Goal: Task Accomplishment & Management: Manage account settings

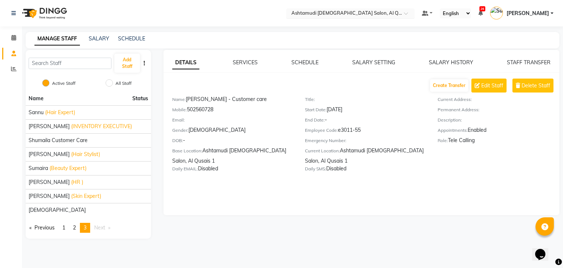
click at [358, 12] on input "text" at bounding box center [343, 13] width 106 height 7
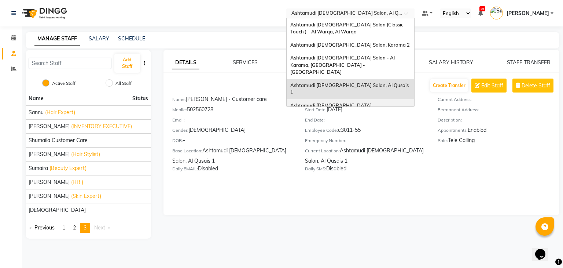
click at [395, 102] on span "Ashtamudi [DEMOGRAPHIC_DATA] [GEOGRAPHIC_DATA], [GEOGRAPHIC_DATA]" at bounding box center [342, 108] width 105 height 13
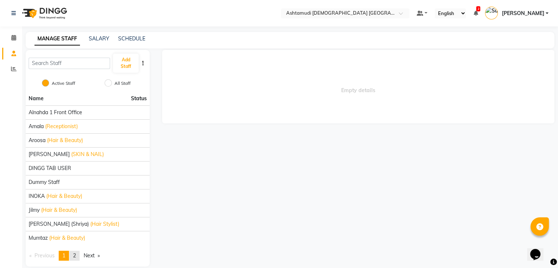
click at [76, 256] on span "2" at bounding box center [74, 255] width 3 height 7
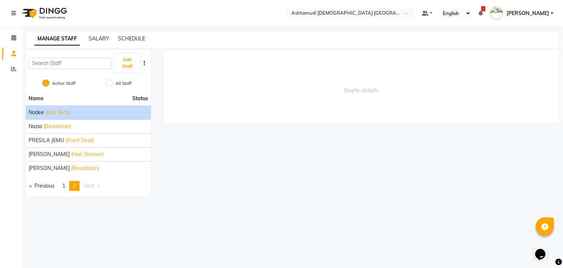
click at [82, 110] on div "Nadee (Nail Tech)" at bounding box center [89, 113] width 120 height 8
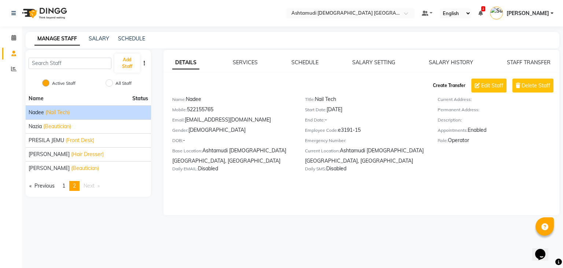
click at [453, 84] on button "Create Transfer" at bounding box center [449, 85] width 39 height 12
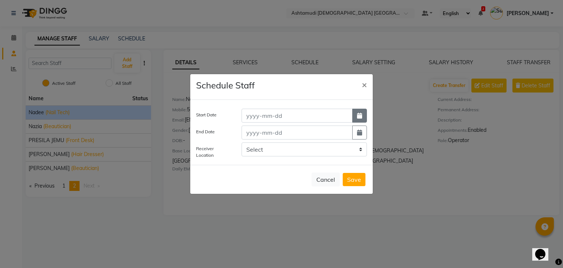
click at [359, 114] on icon "button" at bounding box center [359, 116] width 5 height 6
select select "10"
select select "2025"
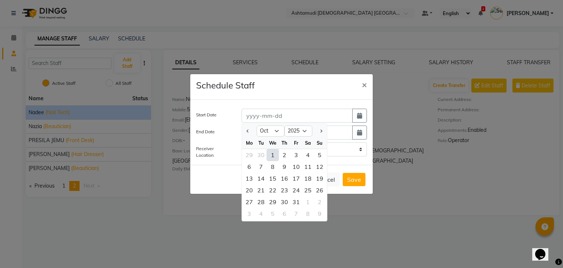
click at [268, 157] on div "1" at bounding box center [273, 155] width 12 height 12
type input "01-10-2025"
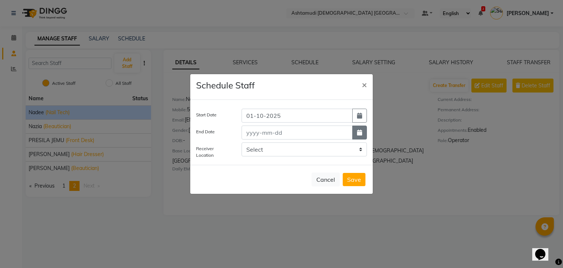
click at [355, 131] on button "button" at bounding box center [359, 132] width 15 height 14
select select "10"
select select "2025"
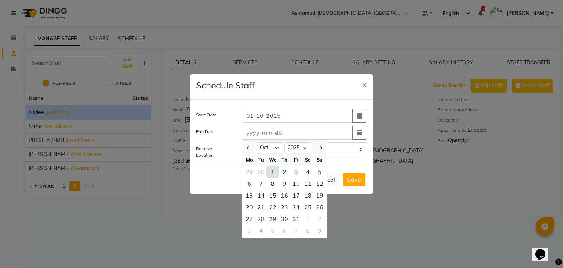
click at [271, 171] on div "1" at bounding box center [273, 172] width 12 height 12
type input "01-10-2025"
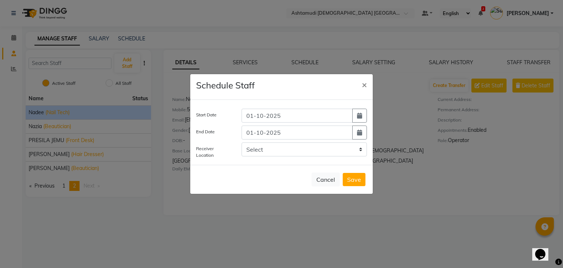
click at [284, 156] on div "Select Ashtamudi Ladies Salon (Classic Touch ) – Al Warqa, Al Warqa Ashtamudi L…" at bounding box center [304, 150] width 136 height 17
click at [289, 151] on select "Select Ashtamudi Ladies Salon (Classic Touch ) – Al Warqa, Al Warqa Ashtamudi L…" at bounding box center [304, 149] width 125 height 14
click at [289, 150] on select "Select Ashtamudi Ladies Salon (Classic Touch ) – Al Warqa, Al Warqa Ashtamudi L…" at bounding box center [304, 149] width 125 height 14
click at [289, 154] on select "Select Ashtamudi Ladies Salon (Classic Touch ) – Al Warqa, Al Warqa Ashtamudi L…" at bounding box center [304, 149] width 125 height 14
select select "3126"
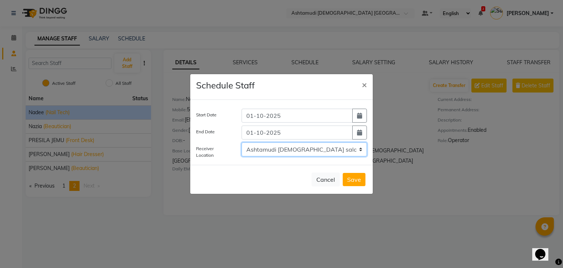
click at [242, 142] on select "Select Ashtamudi Ladies Salon (Classic Touch ) – Al Warqa, Al Warqa Ashtamudi L…" at bounding box center [304, 149] width 125 height 14
click at [355, 178] on button "Save" at bounding box center [354, 179] width 23 height 13
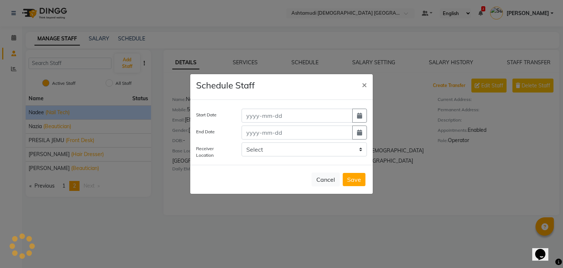
select select
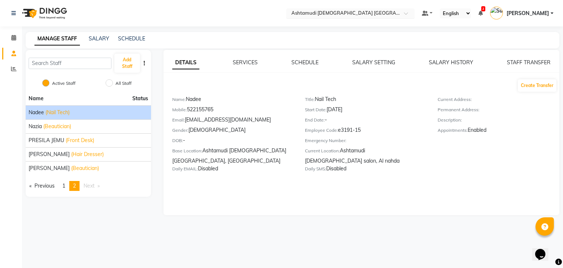
click at [380, 14] on input "text" at bounding box center [343, 13] width 106 height 7
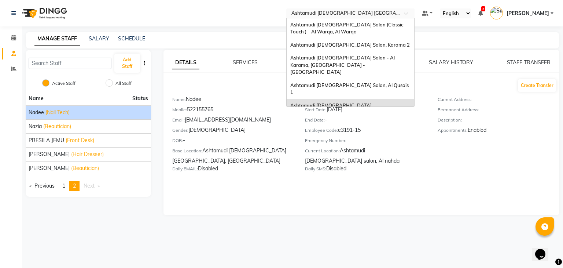
click at [380, 123] on span "Ashtamudi Ladies Salon, Al Nahda" at bounding box center [349, 126] width 119 height 6
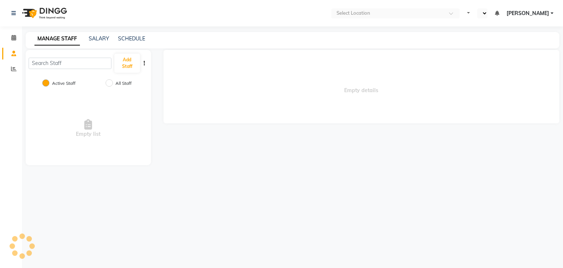
select select "en"
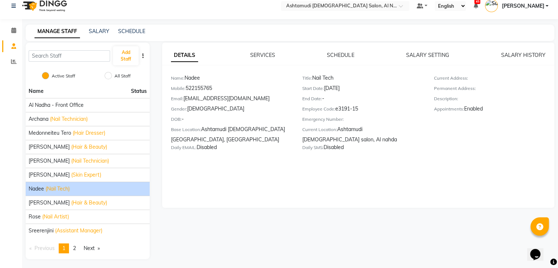
scroll to position [9, 0]
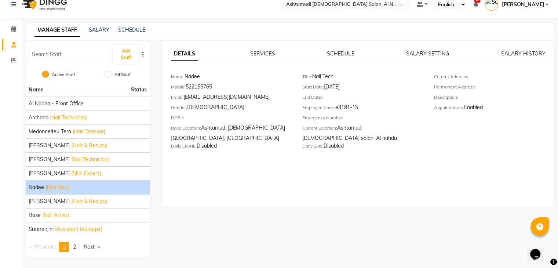
click at [59, 189] on span "(Nail Tech)" at bounding box center [57, 187] width 24 height 8
click at [80, 186] on div "Nadee (Nail Tech)" at bounding box center [88, 187] width 118 height 8
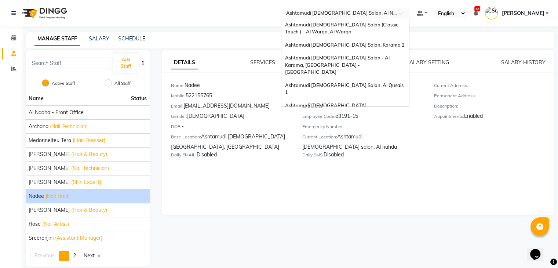
click at [389, 15] on input "text" at bounding box center [338, 13] width 106 height 7
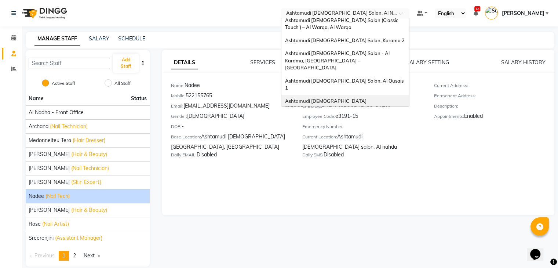
click at [387, 95] on div "Ashtamudi [DEMOGRAPHIC_DATA] [GEOGRAPHIC_DATA], [GEOGRAPHIC_DATA]" at bounding box center [345, 105] width 128 height 20
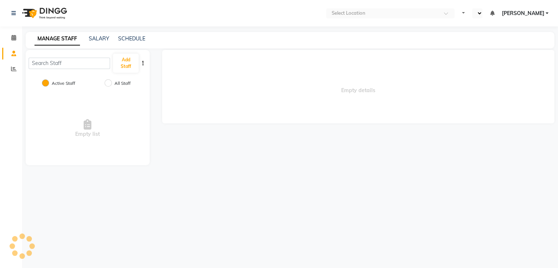
select select "en"
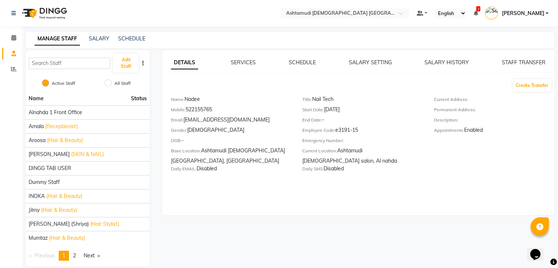
click at [355, 8] on nav "Select Location × Ashtamudi [DEMOGRAPHIC_DATA] [GEOGRAPHIC_DATA], [GEOGRAPHIC_D…" at bounding box center [279, 13] width 558 height 26
click at [357, 11] on input "text" at bounding box center [338, 13] width 106 height 7
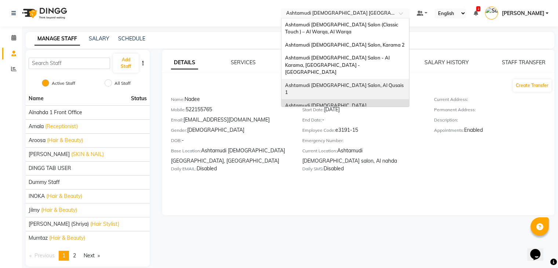
click at [370, 82] on span "Ashtamudi [DEMOGRAPHIC_DATA] Salon, Al Qusais 1" at bounding box center [345, 88] width 120 height 13
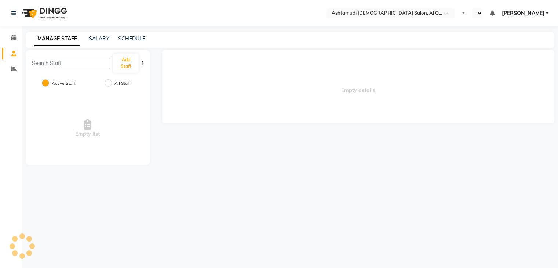
select select "en"
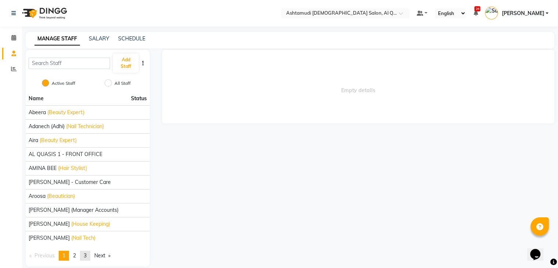
click at [87, 255] on span "3" at bounding box center [85, 255] width 3 height 7
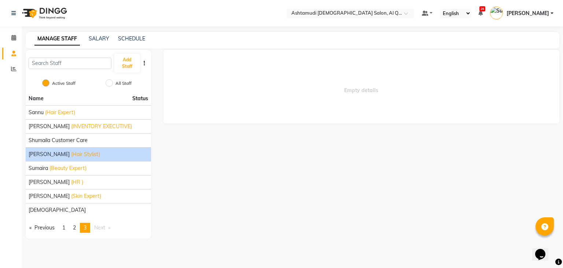
click at [65, 156] on span "[PERSON_NAME]" at bounding box center [49, 154] width 41 height 8
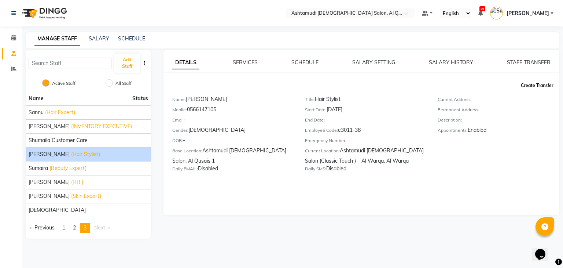
click at [527, 82] on button "Create Transfer" at bounding box center [537, 85] width 39 height 12
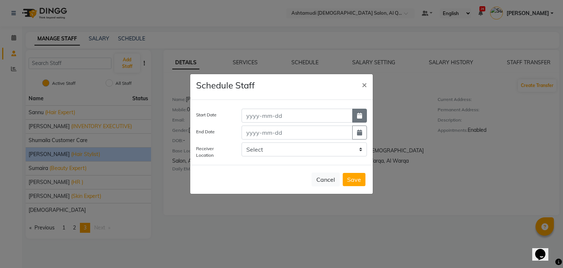
click at [357, 119] on button "button" at bounding box center [359, 116] width 15 height 14
select select "10"
select select "2025"
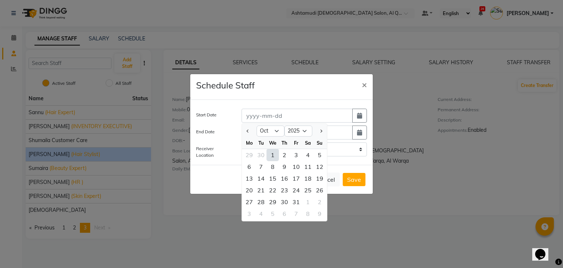
click at [273, 156] on div "1" at bounding box center [273, 155] width 12 height 12
type input "01-10-2025"
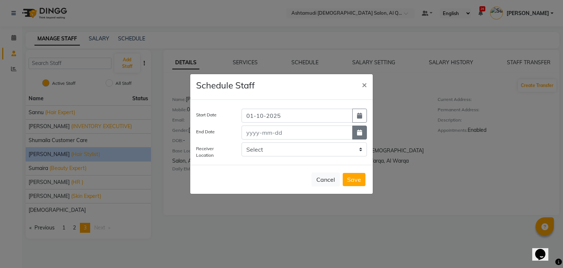
click at [357, 133] on button "button" at bounding box center [359, 132] width 15 height 14
select select "10"
select select "2025"
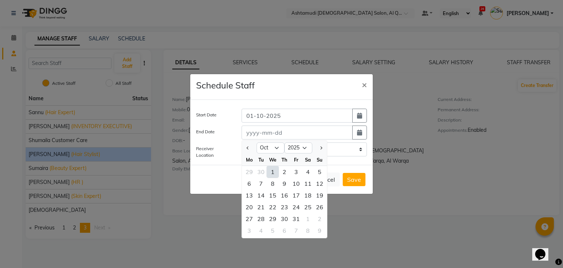
click at [270, 171] on div "1" at bounding box center [273, 172] width 12 height 12
type input "01-10-2025"
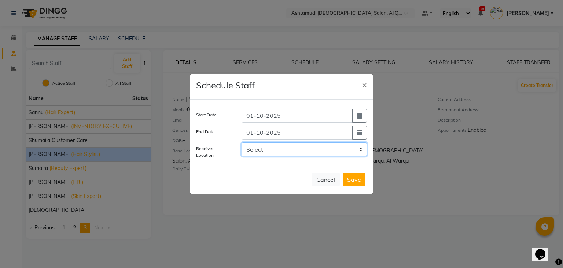
click at [362, 150] on select "Select Ashtamudi [DEMOGRAPHIC_DATA] Salon (Classic Touch ) – Al Warqa, Al Warqa…" at bounding box center [304, 149] width 125 height 14
select select "3634"
click at [242, 142] on select "Select Ashtamudi [DEMOGRAPHIC_DATA] Salon (Classic Touch ) – Al Warqa, Al Warqa…" at bounding box center [304, 149] width 125 height 14
click at [354, 178] on button "Save" at bounding box center [354, 179] width 23 height 13
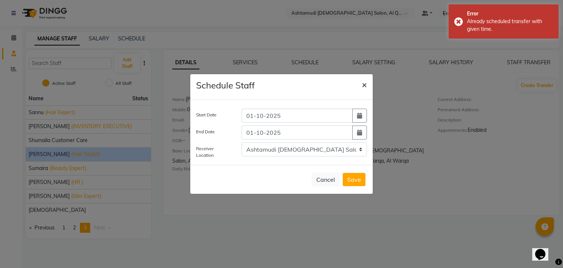
click at [367, 86] on button "×" at bounding box center [364, 84] width 17 height 21
select select
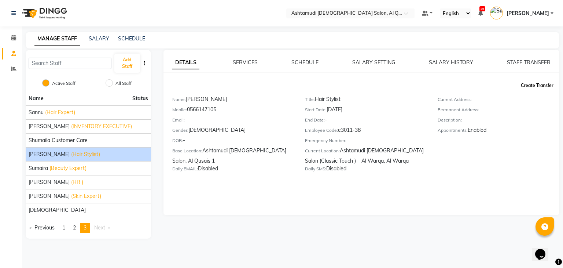
click at [530, 85] on button "Create Transfer" at bounding box center [537, 85] width 39 height 12
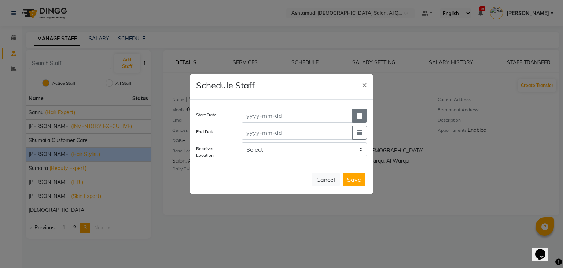
click at [361, 116] on icon "button" at bounding box center [359, 116] width 5 height 6
select select "10"
select select "2025"
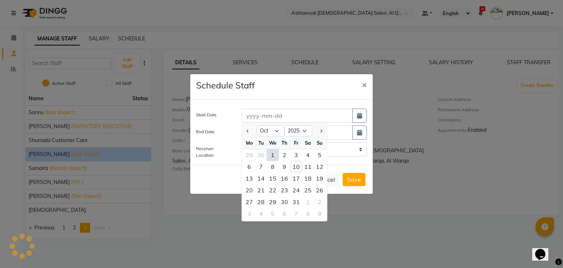
click at [300, 171] on div "10" at bounding box center [296, 167] width 12 height 12
type input "10-10-2025"
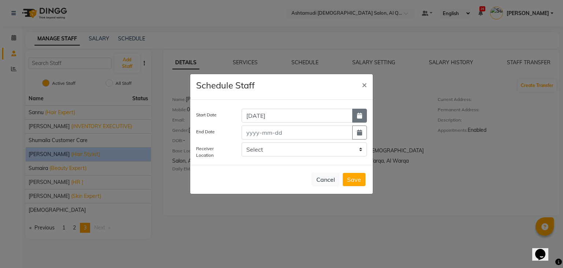
click at [357, 120] on button "button" at bounding box center [359, 116] width 15 height 14
select select "10"
select select "2025"
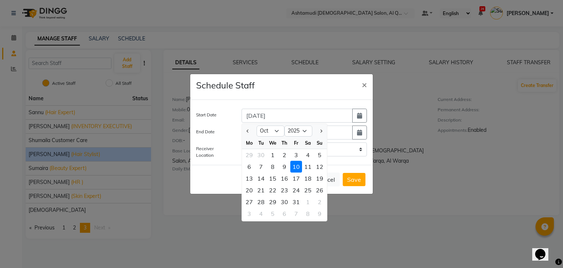
click at [274, 157] on div "1" at bounding box center [273, 155] width 12 height 12
type input "01-10-2025"
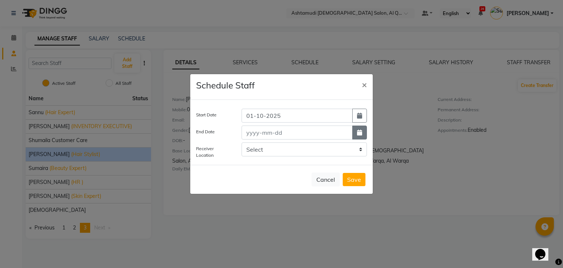
click at [358, 135] on icon "button" at bounding box center [359, 132] width 5 height 6
select select "10"
select select "2025"
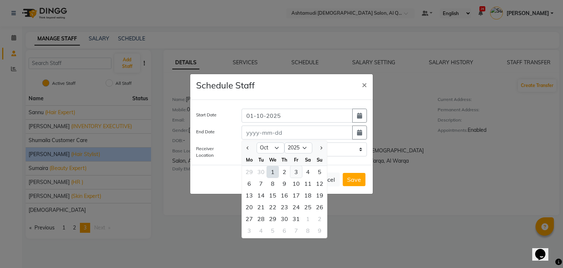
click at [297, 175] on div "3" at bounding box center [296, 172] width 12 height 12
type input "03-10-2025"
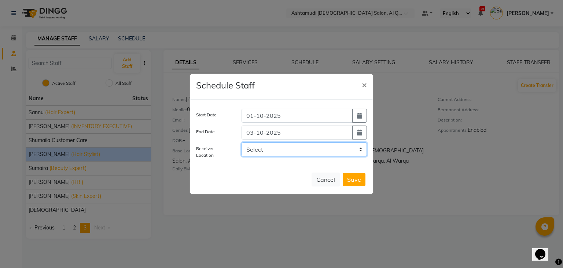
click at [314, 152] on select "Select Ashtamudi Ladies Salon (Classic Touch ) – Al Warqa, Al Warqa Ashtamudi L…" at bounding box center [304, 149] width 125 height 14
select select "3278"
click at [242, 142] on select "Select Ashtamudi Ladies Salon (Classic Touch ) – Al Warqa, Al Warqa Ashtamudi L…" at bounding box center [304, 149] width 125 height 14
click at [358, 134] on icon "button" at bounding box center [359, 132] width 5 height 6
select select "10"
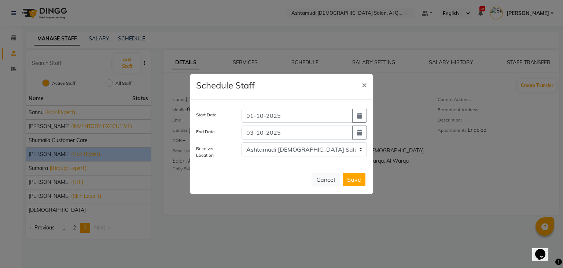
select select "2025"
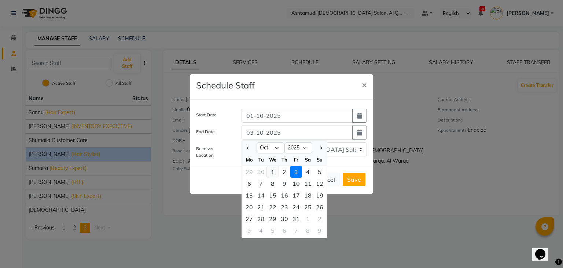
click at [271, 171] on div "1" at bounding box center [273, 172] width 12 height 12
type input "01-10-2025"
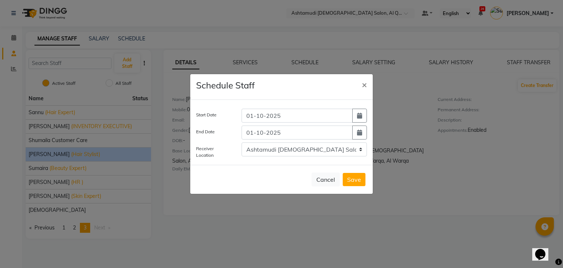
click at [359, 182] on button "Save" at bounding box center [354, 179] width 23 height 13
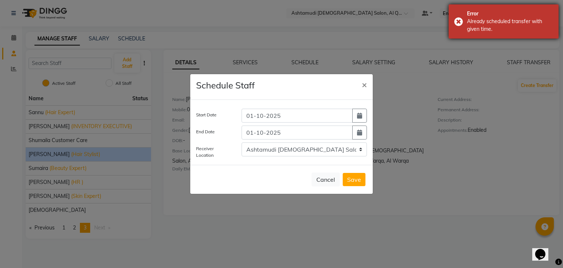
drag, startPoint x: 498, startPoint y: 31, endPoint x: 462, endPoint y: 17, distance: 38.8
click at [462, 17] on div "Error Already scheduled transfer with given time." at bounding box center [504, 21] width 110 height 34
click at [347, 41] on ngb-modal-window "Schedule Staff × Start Date 01-10-2025 End Date 01-10-2025 Receiver Location Se…" at bounding box center [281, 134] width 563 height 268
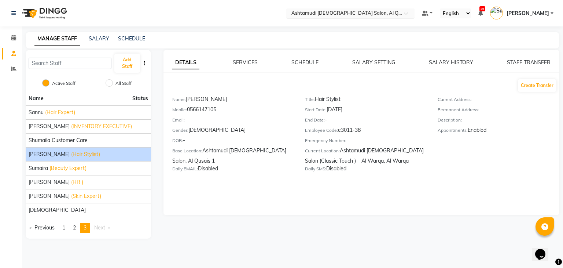
click at [396, 13] on input "text" at bounding box center [343, 13] width 106 height 7
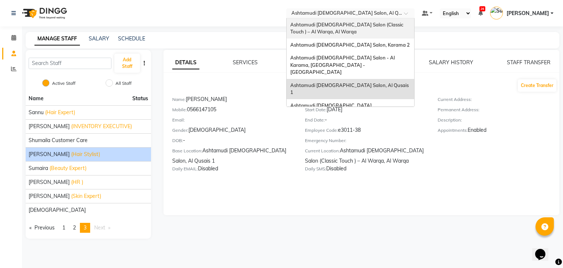
click at [392, 27] on span "Ashtamudi [DEMOGRAPHIC_DATA] Salon (Classic Touch ) – Al Warqa, Al Warqa" at bounding box center [347, 28] width 114 height 13
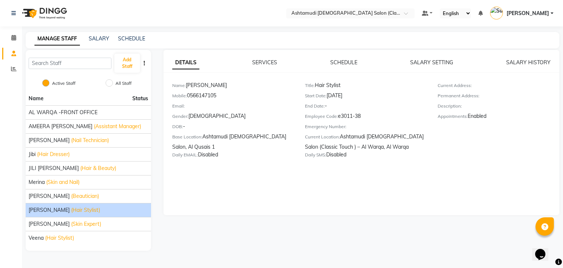
click at [77, 210] on span "(Hair Stylist)" at bounding box center [85, 210] width 29 height 8
drag, startPoint x: 81, startPoint y: 207, endPoint x: 77, endPoint y: 209, distance: 4.3
click at [77, 209] on span "(Hair Stylist)" at bounding box center [85, 210] width 29 height 8
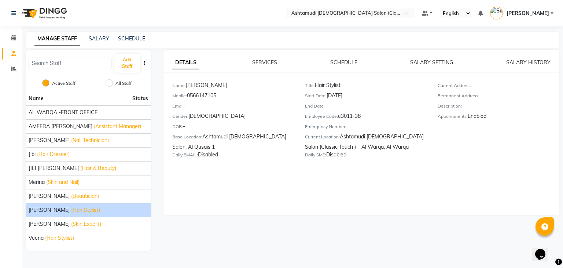
click at [59, 208] on span "[PERSON_NAME]" at bounding box center [49, 210] width 41 height 8
click at [272, 62] on link "SERVICES" at bounding box center [264, 62] width 25 height 7
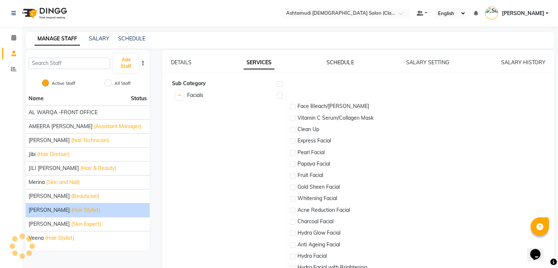
click at [336, 65] on link "SCHEDULE" at bounding box center [339, 62] width 27 height 7
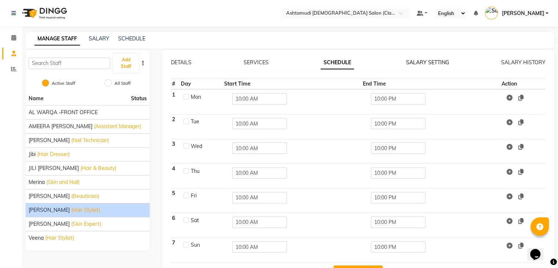
click at [428, 62] on link "SALARY SETTING" at bounding box center [427, 62] width 43 height 7
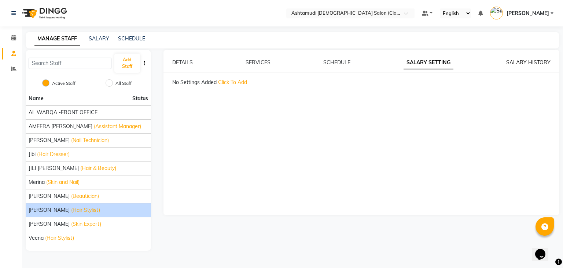
click at [523, 63] on link "SALARY HISTORY" at bounding box center [529, 62] width 44 height 7
click at [431, 62] on link "SALARY SETTING" at bounding box center [425, 62] width 43 height 7
click at [343, 59] on div "SCHEDULE" at bounding box center [336, 63] width 27 height 8
click at [231, 82] on span "Click To Add" at bounding box center [232, 82] width 29 height 7
select select "flat"
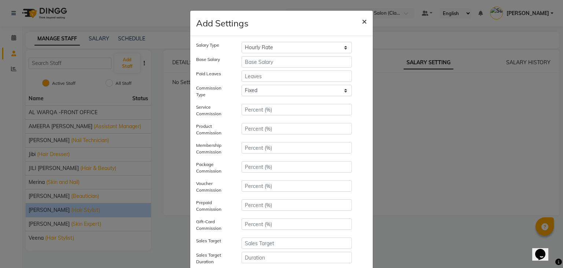
click at [368, 19] on button "×" at bounding box center [364, 21] width 17 height 21
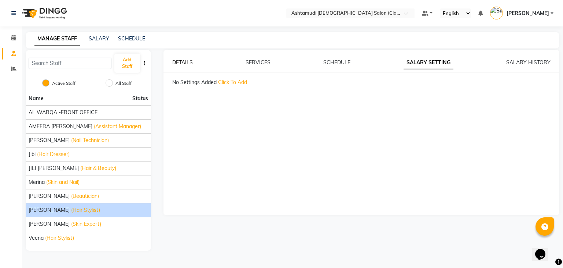
click at [189, 63] on link "DETAILS" at bounding box center [182, 62] width 21 height 7
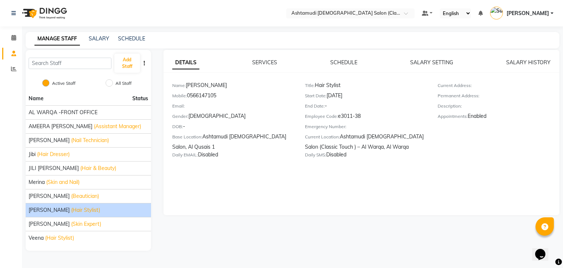
drag, startPoint x: 347, startPoint y: 111, endPoint x: 315, endPoint y: 104, distance: 33.0
click at [315, 104] on div "End Date: -" at bounding box center [366, 107] width 122 height 10
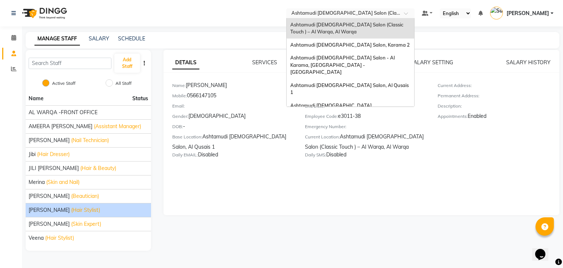
click at [413, 14] on span at bounding box center [408, 15] width 9 height 7
click at [390, 82] on span "Ashtamudi [DEMOGRAPHIC_DATA] Salon, Al Qusais 1" at bounding box center [350, 88] width 120 height 13
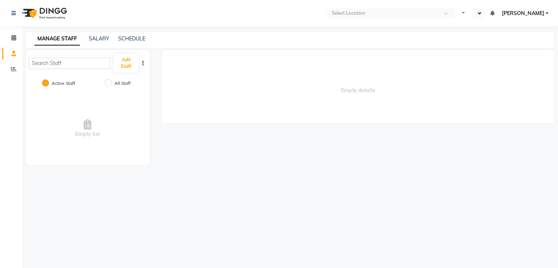
select select "en"
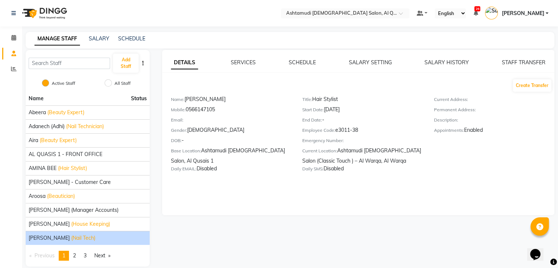
scroll to position [9, 0]
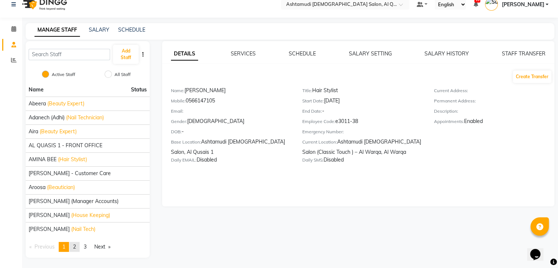
click at [75, 244] on span "2" at bounding box center [74, 246] width 3 height 7
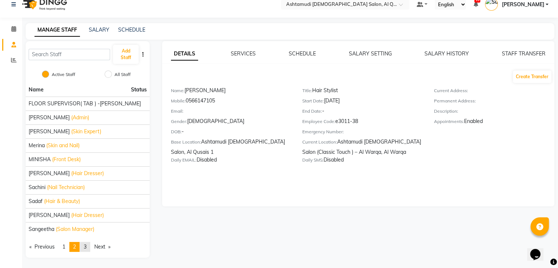
click at [90, 242] on link "page 3" at bounding box center [85, 247] width 10 height 10
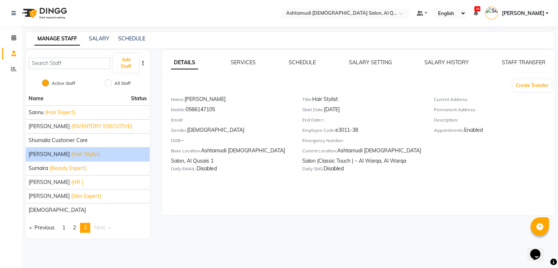
scroll to position [0, 0]
click at [74, 153] on span "(Hair Stylist)" at bounding box center [85, 154] width 29 height 8
click at [536, 87] on button "Create Transfer" at bounding box center [537, 85] width 39 height 12
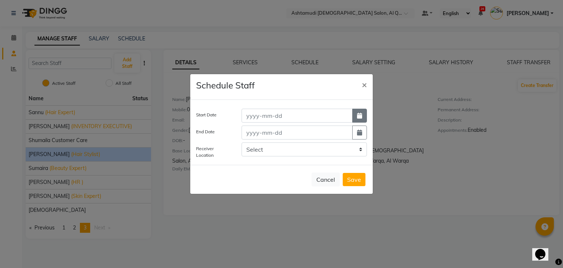
click at [358, 117] on icon "button" at bounding box center [359, 116] width 5 height 6
select select "10"
select select "2025"
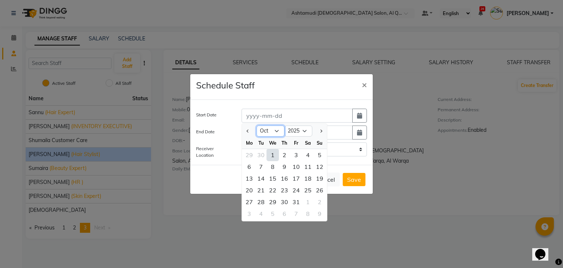
click at [274, 129] on select "Jan Feb Mar Apr May Jun [DATE] Aug Sep Oct Nov Dec" at bounding box center [271, 130] width 28 height 11
select select "5"
click at [257, 125] on select "Jan Feb Mar Apr May Jun [DATE] Aug Sep Oct Nov Dec" at bounding box center [271, 130] width 28 height 11
click at [334, 160] on div "Start Date Jan Feb Mar Apr May Jun [DATE] Aug Sep Oct Nov [DATE] 2016 2017 2018…" at bounding box center [281, 132] width 183 height 65
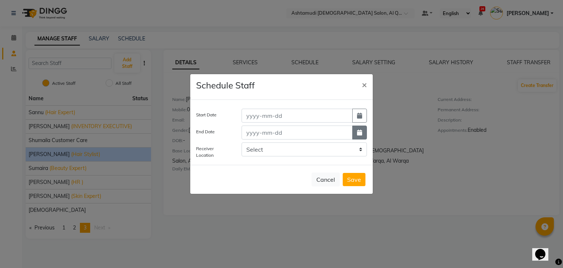
click at [361, 133] on icon "button" at bounding box center [359, 132] width 5 height 6
select select "10"
select select "2025"
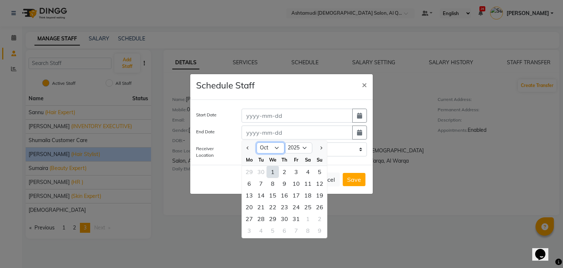
click at [276, 150] on select "Jan Feb Mar Apr May Jun Jul Aug Sep Oct Nov Dec" at bounding box center [271, 147] width 28 height 11
select select "5"
click at [257, 142] on select "Jan Feb Mar Apr May Jun Jul Aug Sep Oct Nov Dec" at bounding box center [271, 147] width 28 height 11
click at [297, 186] on div "9" at bounding box center [296, 184] width 12 height 12
type input "09-05-2025"
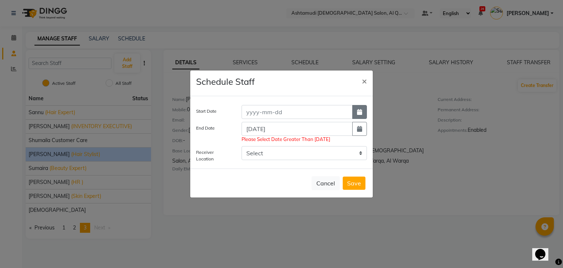
click at [365, 108] on button "button" at bounding box center [359, 112] width 15 height 14
select select "10"
select select "2025"
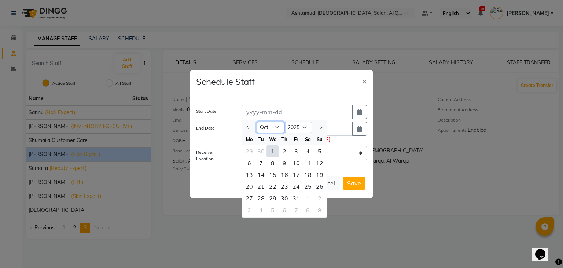
click at [277, 129] on select "Jan Feb Mar Apr May Jun Jul Aug Sep Oct Nov Dec" at bounding box center [271, 127] width 28 height 11
select select "1"
click at [257, 122] on select "Jan Feb Mar Apr May Jun Jul Aug Sep Oct Nov Dec" at bounding box center [271, 127] width 28 height 11
click at [276, 151] on div "1" at bounding box center [273, 151] width 12 height 12
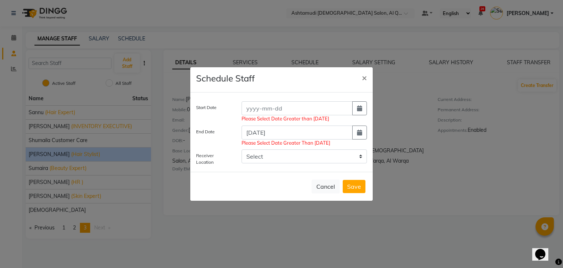
type input "01-01-2025"
click at [356, 135] on button "button" at bounding box center [359, 132] width 15 height 14
select select "5"
select select "2025"
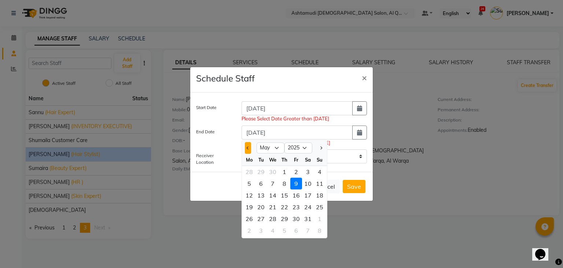
click at [249, 147] on button "Previous month" at bounding box center [248, 148] width 6 height 12
click at [323, 149] on button "Next month" at bounding box center [321, 148] width 6 height 12
select select "5"
click at [372, 78] on button "×" at bounding box center [364, 77] width 17 height 21
select select
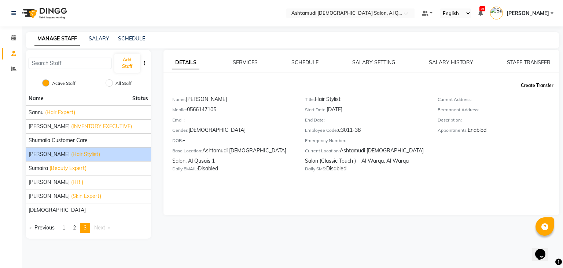
click at [541, 84] on button "Create Transfer" at bounding box center [537, 85] width 39 height 12
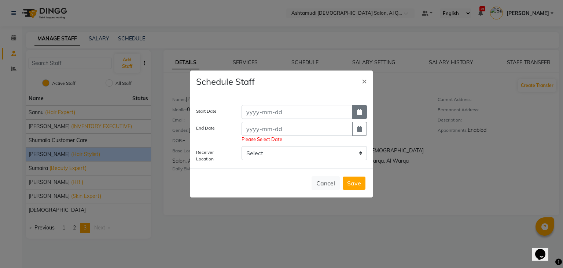
click at [366, 109] on button "button" at bounding box center [359, 112] width 15 height 14
select select "10"
select select "2025"
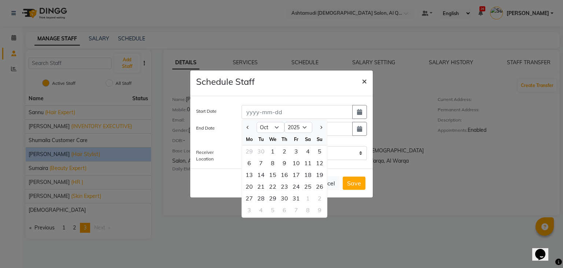
click at [365, 82] on span "×" at bounding box center [364, 80] width 5 height 11
select select
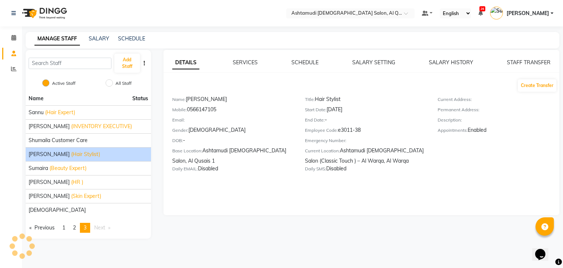
drag, startPoint x: 411, startPoint y: 176, endPoint x: 247, endPoint y: 87, distance: 186.3
click at [247, 87] on div "Create Transfer Name: Souad Belabbes Mobile: 0566147105 Email: Gender: female D…" at bounding box center [366, 126] width 388 height 96
click at [321, 93] on div "Create Transfer Name: Souad Belabbes Mobile: 0566147105 Email: Gender: female D…" at bounding box center [366, 126] width 388 height 96
click at [146, 67] on div "Add Staff" at bounding box center [88, 63] width 125 height 26
click at [145, 66] on button "button" at bounding box center [144, 63] width 7 height 8
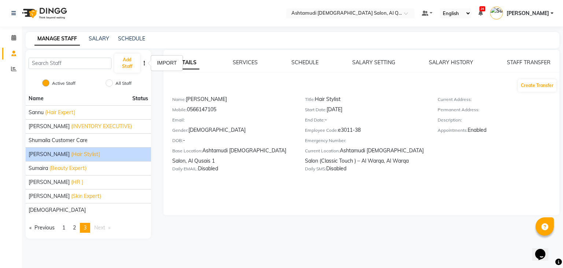
click at [163, 68] on div "IMPORT" at bounding box center [167, 62] width 32 height 15
click at [143, 66] on button "button" at bounding box center [144, 63] width 7 height 8
click at [162, 71] on app-staff-details "DETAILS SERVICES SCHEDULE SALARY SETTING SALARY HISTORY STAFF TRANSFER Create T…" at bounding box center [361, 132] width 398 height 165
click at [164, 64] on div "DETAILS SERVICES SCHEDULE SALARY SETTING SALARY HISTORY STAFF TRANSFER" at bounding box center [362, 63] width 396 height 8
click at [143, 61] on button "button" at bounding box center [144, 63] width 7 height 8
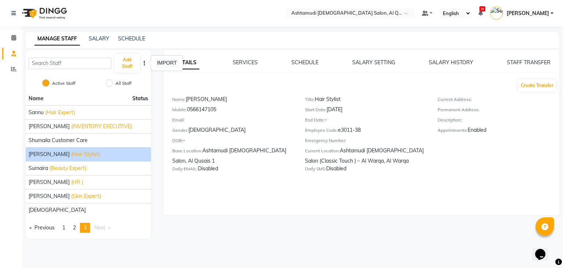
click at [157, 63] on div "IMPORT" at bounding box center [167, 62] width 23 height 9
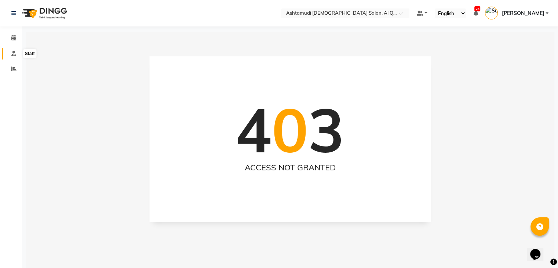
click at [17, 52] on span at bounding box center [13, 54] width 13 height 8
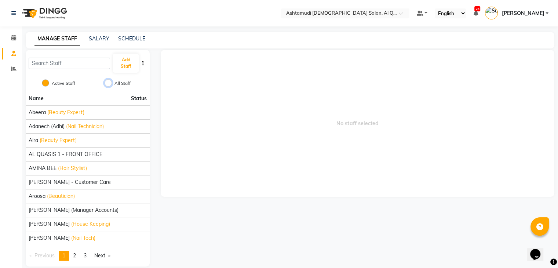
click at [106, 82] on input "All Staff" at bounding box center [108, 82] width 7 height 7
radio input "true"
radio input "false"
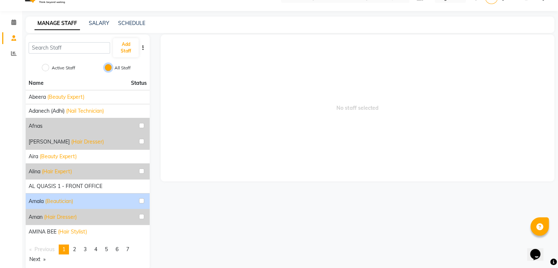
scroll to position [28, 0]
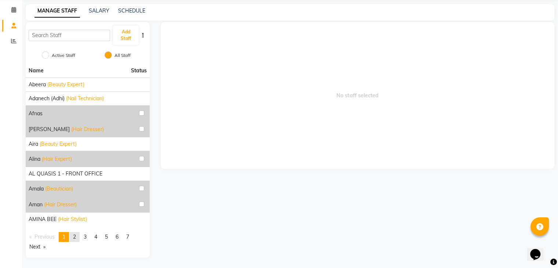
click at [75, 235] on span "2" at bounding box center [74, 236] width 3 height 7
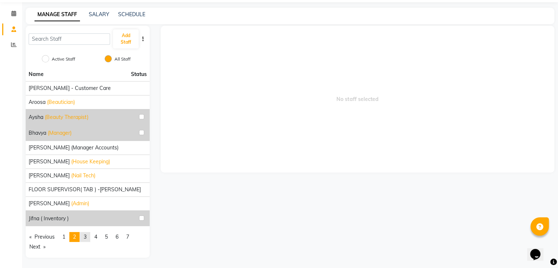
click at [90, 237] on link "page 3" at bounding box center [85, 237] width 10 height 10
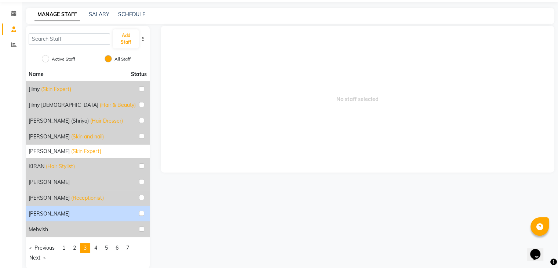
scroll to position [35, 0]
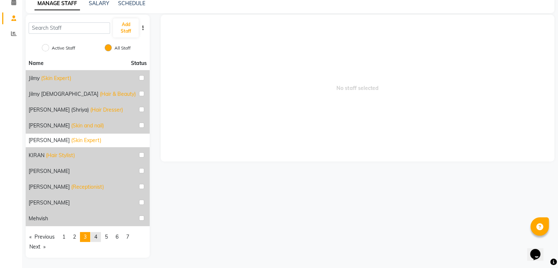
click at [97, 237] on span "4" at bounding box center [95, 236] width 3 height 7
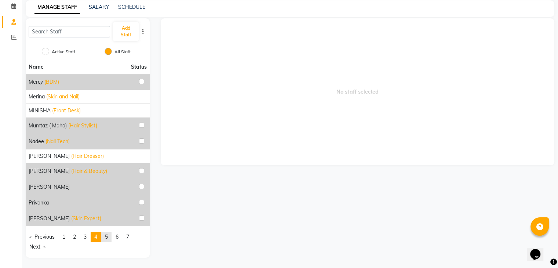
click at [108, 238] on span "5" at bounding box center [106, 236] width 3 height 7
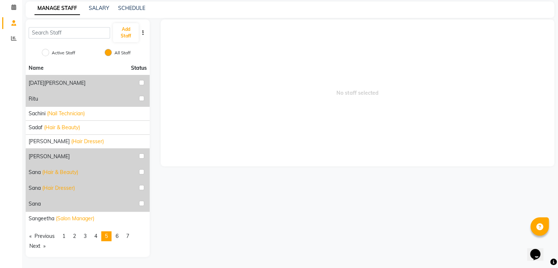
scroll to position [30, 0]
click at [118, 238] on span "6" at bounding box center [117, 236] width 3 height 7
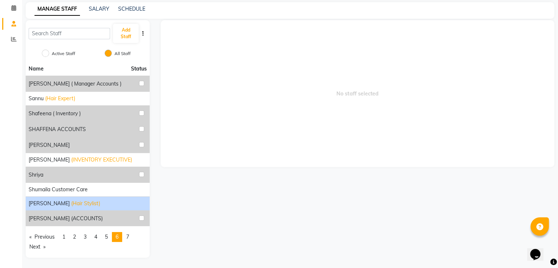
click at [74, 203] on span "(Hair Stylist)" at bounding box center [85, 204] width 29 height 8
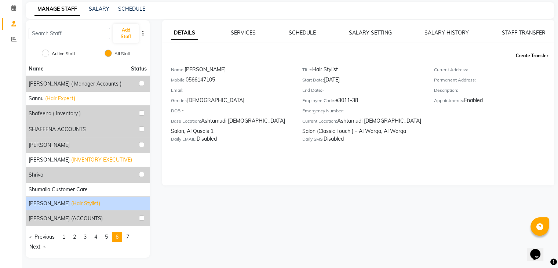
click at [540, 56] on button "Create Transfer" at bounding box center [532, 56] width 39 height 12
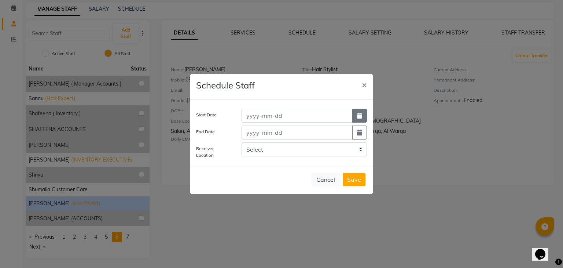
click at [362, 118] on icon "button" at bounding box center [359, 116] width 5 height 6
select select "10"
select select "2025"
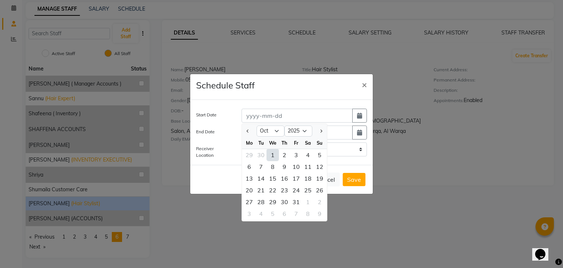
click at [268, 159] on div "1" at bounding box center [273, 155] width 12 height 12
type input "01-10-2025"
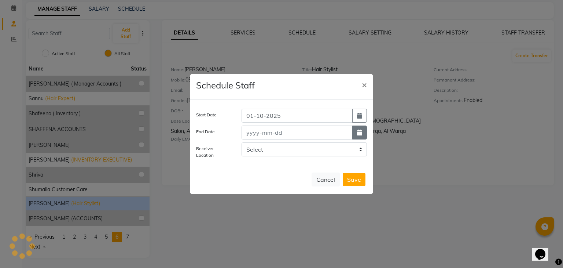
click at [354, 134] on button "button" at bounding box center [359, 132] width 15 height 14
select select "10"
select select "2025"
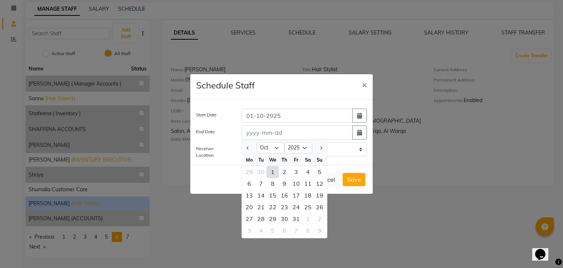
click at [271, 173] on div "1" at bounding box center [273, 172] width 12 height 12
type input "01-10-2025"
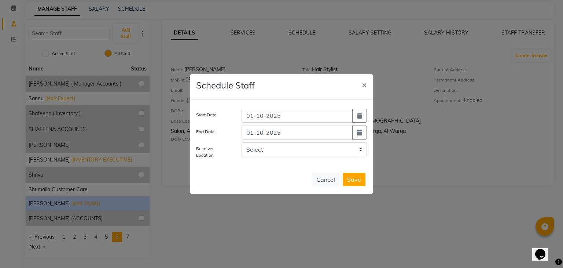
click at [357, 174] on button "Save" at bounding box center [354, 179] width 23 height 13
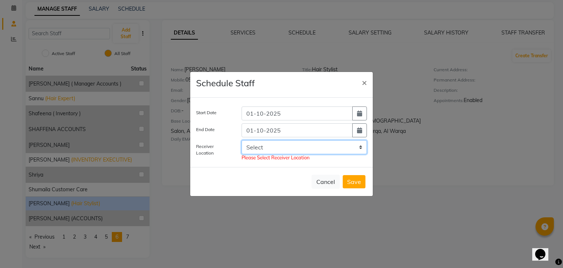
click at [344, 147] on select "Select Ashtamudi Ladies Salon (Classic Touch ) – Al Warqa, Al Warqa Ashtamudi L…" at bounding box center [304, 147] width 125 height 14
click at [242, 142] on select "Select Ashtamudi Ladies Salon (Classic Touch ) – Al Warqa, Al Warqa Ashtamudi L…" at bounding box center [304, 147] width 125 height 14
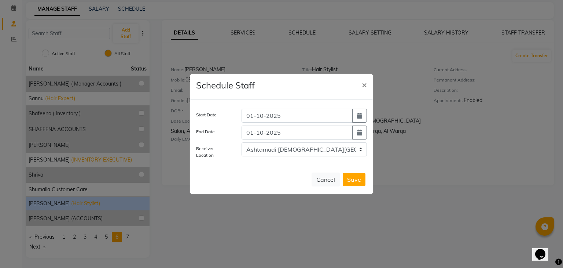
click at [357, 179] on button "Save" at bounding box center [354, 179] width 23 height 13
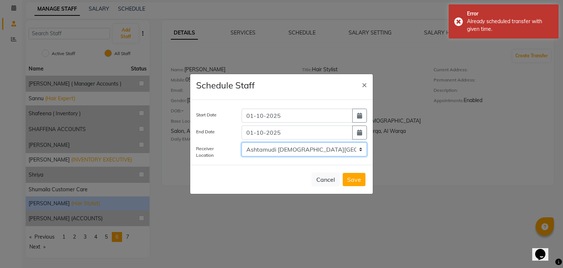
click at [343, 143] on select "Select Ashtamudi Ladies Salon (Classic Touch ) – Al Warqa, Al Warqa Ashtamudi L…" at bounding box center [304, 149] width 125 height 14
click at [242, 142] on select "Select Ashtamudi Ladies Salon (Classic Touch ) – Al Warqa, Al Warqa Ashtamudi L…" at bounding box center [304, 149] width 125 height 14
click at [354, 177] on button "Save" at bounding box center [354, 179] width 23 height 13
click at [358, 154] on select "Select Ashtamudi Ladies Salon (Classic Touch ) – Al Warqa, Al Warqa Ashtamudi L…" at bounding box center [304, 149] width 125 height 14
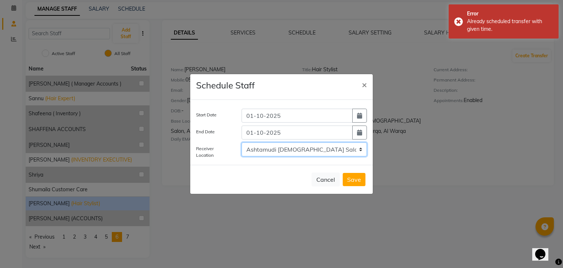
click at [242, 142] on select "Select Ashtamudi Ladies Salon (Classic Touch ) – Al Warqa, Al Warqa Ashtamudi L…" at bounding box center [304, 149] width 125 height 14
click at [355, 178] on button "Save" at bounding box center [354, 179] width 23 height 13
click at [353, 180] on button "Save" at bounding box center [354, 179] width 23 height 13
click at [355, 149] on select "Select Ashtamudi Ladies Salon (Classic Touch ) – Al Warqa, Al Warqa Ashtamudi L…" at bounding box center [304, 149] width 125 height 14
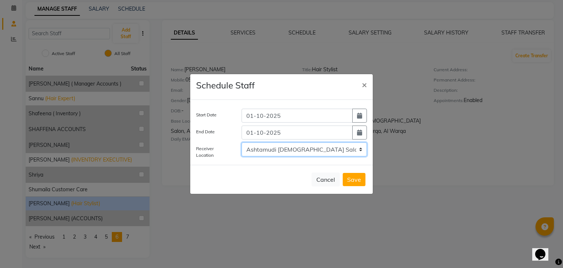
select select "2917"
click at [242, 142] on select "Select Ashtamudi Ladies Salon (Classic Touch ) – Al Warqa, Al Warqa Ashtamudi L…" at bounding box center [304, 149] width 125 height 14
click at [352, 176] on button "Save" at bounding box center [354, 179] width 23 height 13
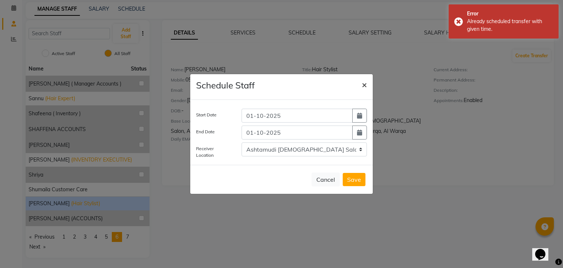
click at [361, 86] on button "×" at bounding box center [364, 84] width 17 height 21
select select
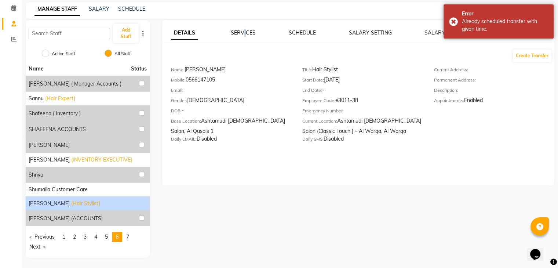
click at [246, 31] on link "SERVICES" at bounding box center [243, 32] width 25 height 7
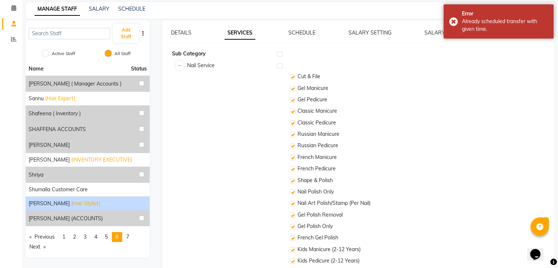
click at [472, 87] on td "Gel Manicure" at bounding box center [420, 88] width 266 height 11
click at [453, 23] on div "Error Already scheduled transfer with given time." at bounding box center [498, 21] width 110 height 34
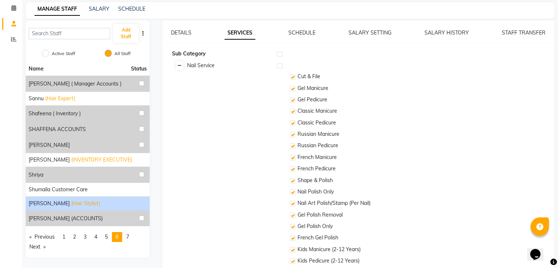
click at [182, 65] on link at bounding box center [180, 65] width 8 height 9
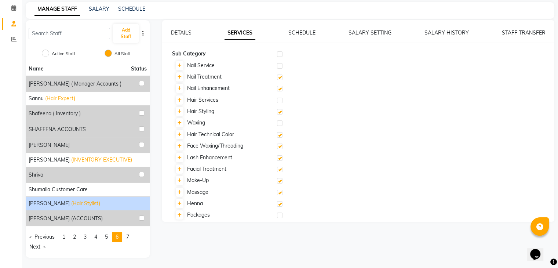
click at [280, 78] on label at bounding box center [280, 77] width 6 height 6
click at [280, 78] on input "checkbox" at bounding box center [279, 77] width 5 height 5
checkbox input "false"
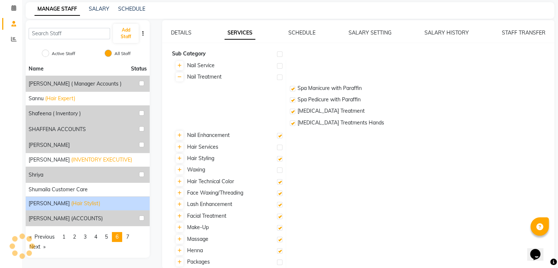
checkbox input "false"
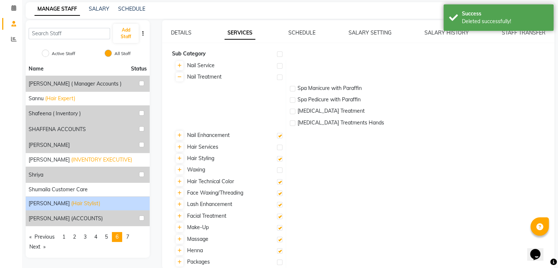
click at [284, 137] on td "Nail Enhancement" at bounding box center [228, 135] width 115 height 11
click at [281, 137] on label at bounding box center [280, 136] width 6 height 6
click at [281, 137] on input "checkbox" at bounding box center [279, 136] width 5 height 5
checkbox input "false"
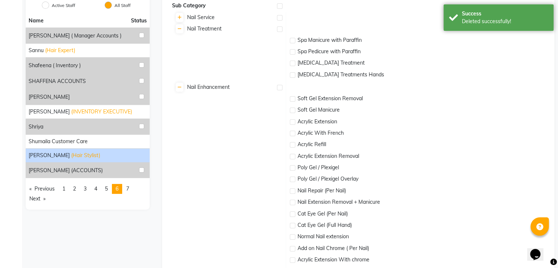
scroll to position [227, 0]
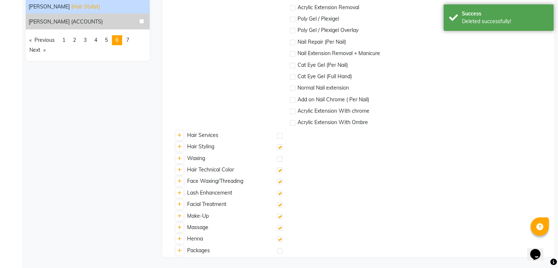
click at [281, 149] on label at bounding box center [280, 147] width 6 height 6
click at [281, 149] on input "checkbox" at bounding box center [279, 147] width 5 height 5
checkbox input "false"
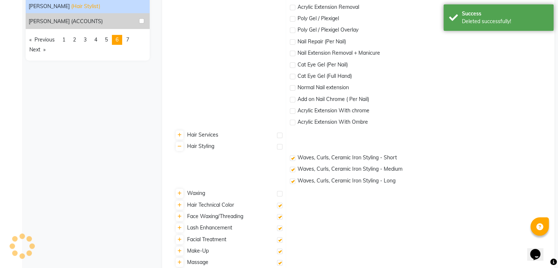
checkbox input "false"
click at [279, 203] on label at bounding box center [280, 205] width 6 height 6
click at [279, 203] on input "checkbox" at bounding box center [279, 205] width 5 height 5
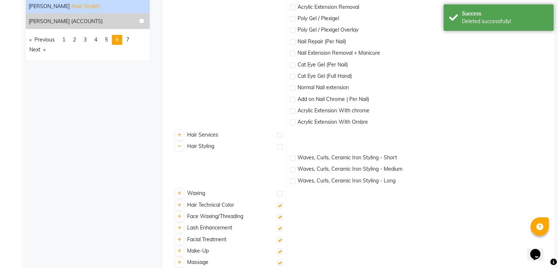
checkbox input "false"
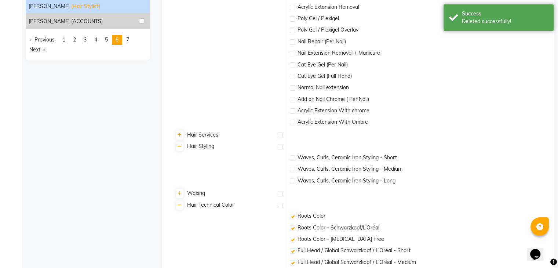
checkbox input "false"
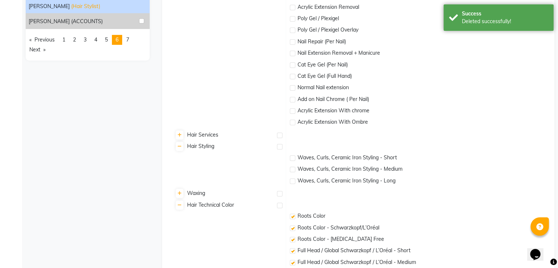
checkbox input "false"
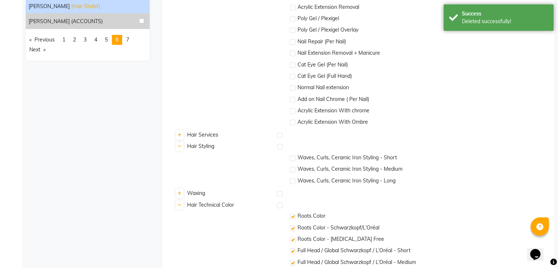
checkbox input "false"
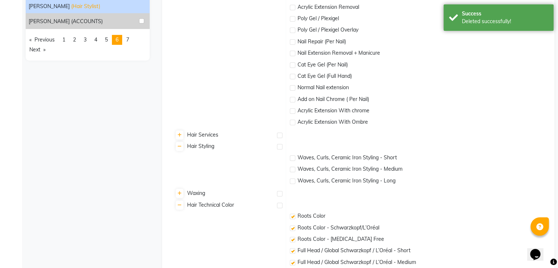
checkbox input "false"
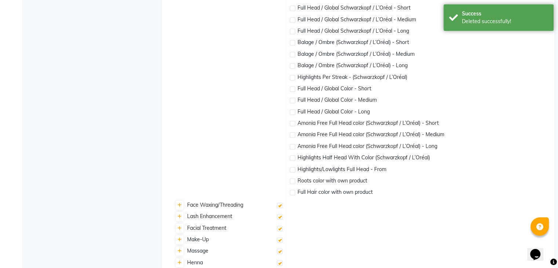
scroll to position [493, 0]
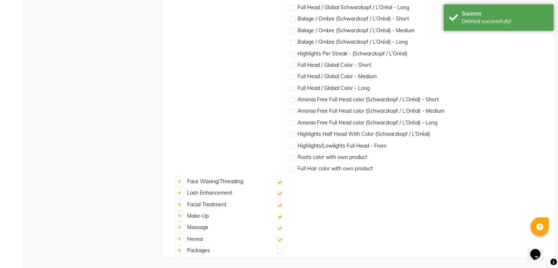
click at [278, 181] on label at bounding box center [280, 182] width 6 height 6
click at [278, 181] on input "checkbox" at bounding box center [279, 182] width 5 height 5
checkbox input "false"
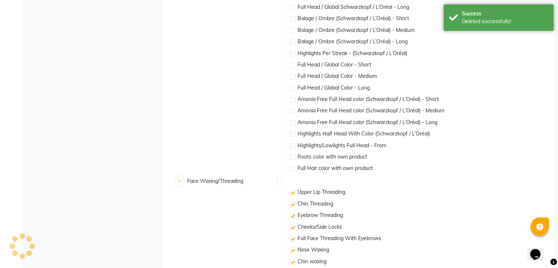
checkbox input "false"
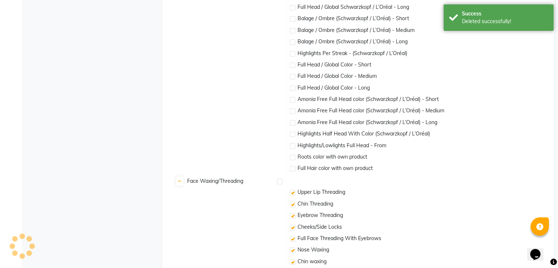
checkbox input "false"
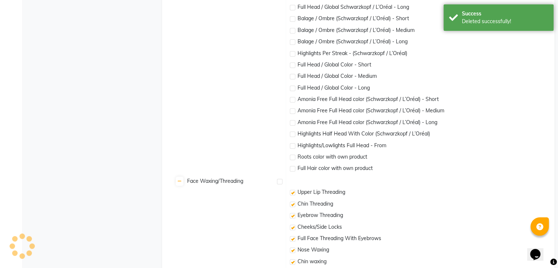
checkbox input "false"
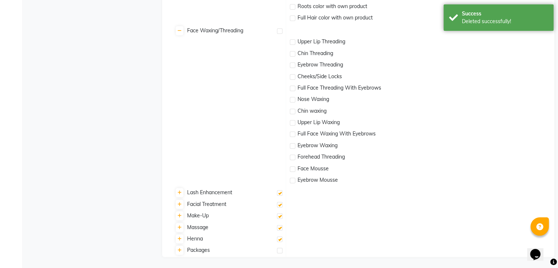
click at [282, 195] on td "Lash Enhancement" at bounding box center [228, 192] width 115 height 11
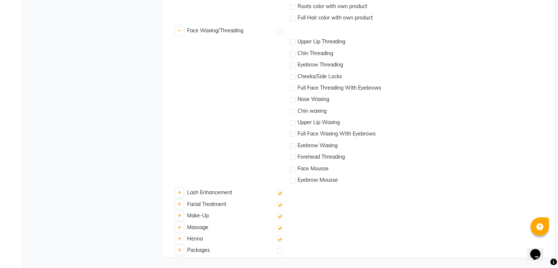
click at [282, 195] on td "Lash Enhancement" at bounding box center [228, 192] width 115 height 11
click at [281, 194] on label at bounding box center [280, 193] width 6 height 6
click at [281, 194] on input "checkbox" at bounding box center [279, 193] width 5 height 5
checkbox input "false"
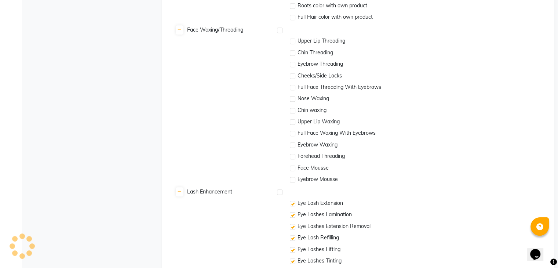
checkbox input "false"
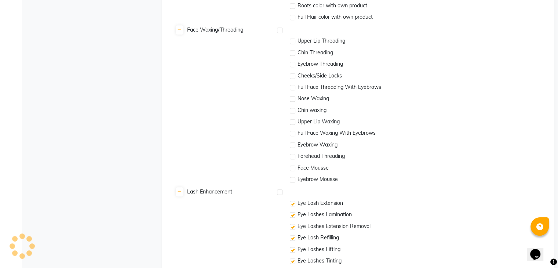
checkbox input "false"
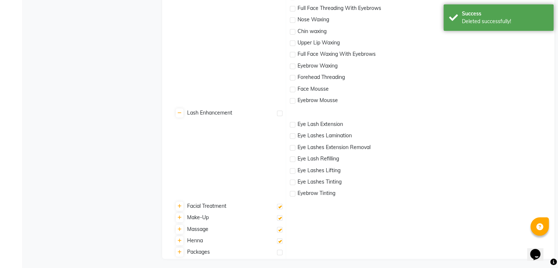
scroll to position [725, 0]
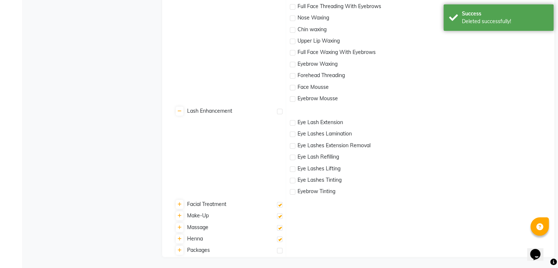
click at [281, 209] on div at bounding box center [279, 206] width 5 height 8
click at [281, 207] on label at bounding box center [280, 205] width 6 height 6
click at [281, 207] on input "checkbox" at bounding box center [279, 204] width 5 height 5
checkbox input "false"
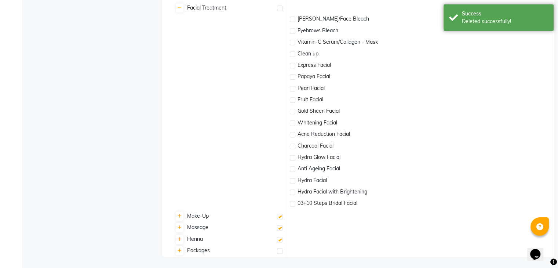
scroll to position [922, 0]
click at [283, 220] on td "Make-Up" at bounding box center [228, 216] width 115 height 11
click at [282, 219] on td "Make-Up" at bounding box center [228, 216] width 115 height 11
click at [281, 217] on label at bounding box center [280, 216] width 6 height 6
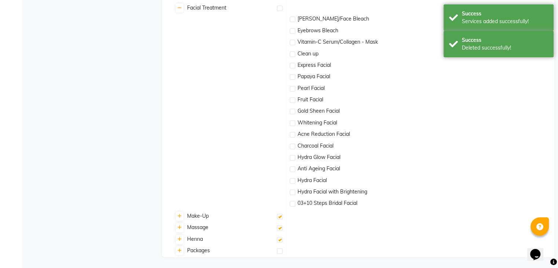
click at [281, 216] on label at bounding box center [280, 216] width 6 height 6
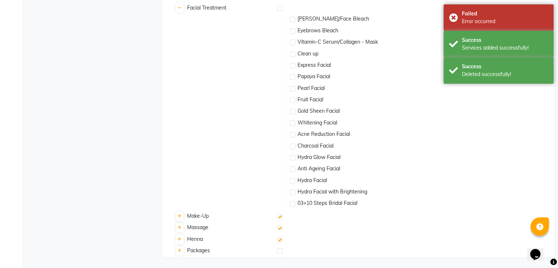
click at [281, 215] on label at bounding box center [280, 216] width 6 height 6
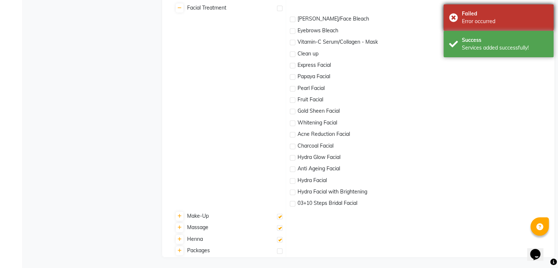
click at [492, 22] on div "Error occurred" at bounding box center [505, 22] width 86 height 8
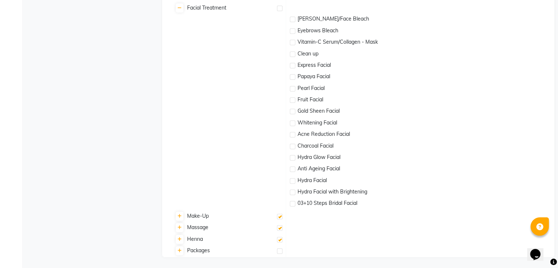
click at [278, 216] on label at bounding box center [280, 216] width 6 height 6
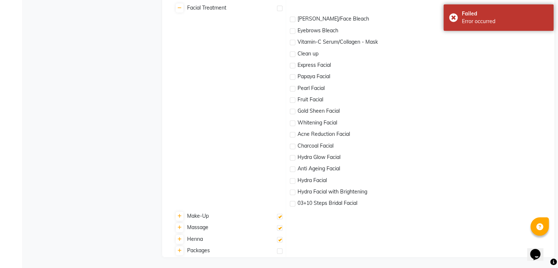
click at [278, 216] on label at bounding box center [280, 216] width 6 height 6
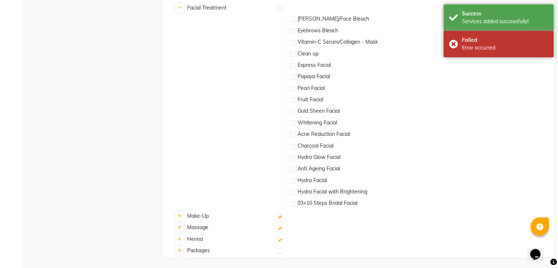
click at [280, 215] on label at bounding box center [280, 216] width 6 height 6
click at [180, 215] on icon at bounding box center [180, 216] width 4 height 4
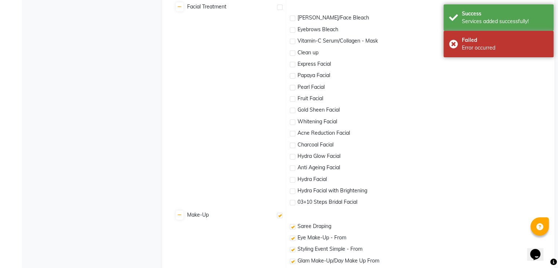
scroll to position [992, 0]
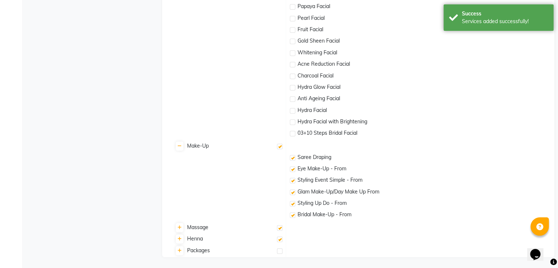
click at [281, 147] on label at bounding box center [280, 146] width 6 height 6
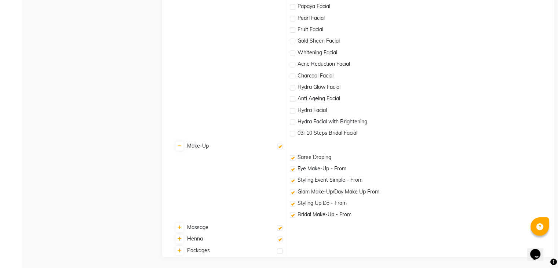
click at [279, 144] on label at bounding box center [280, 146] width 6 height 6
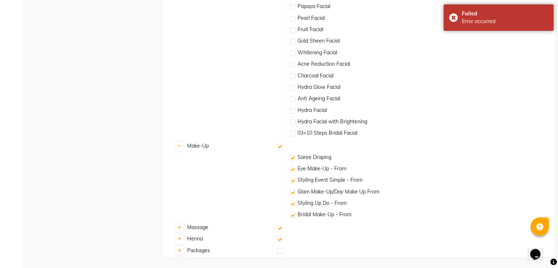
click at [294, 217] on div at bounding box center [292, 216] width 5 height 8
click at [279, 147] on label at bounding box center [280, 146] width 6 height 6
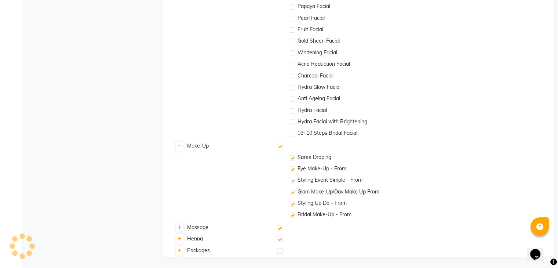
click at [281, 147] on label at bounding box center [280, 146] width 6 height 6
checkbox input "false"
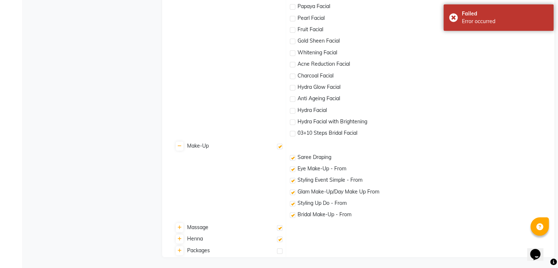
click at [280, 228] on label at bounding box center [280, 228] width 6 height 6
checkbox input "true"
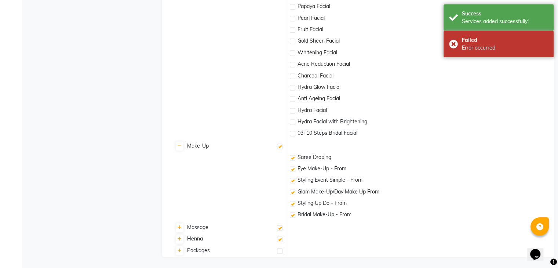
click at [279, 238] on label at bounding box center [280, 239] width 6 height 6
checkbox input "true"
click at [280, 228] on label at bounding box center [280, 228] width 6 height 6
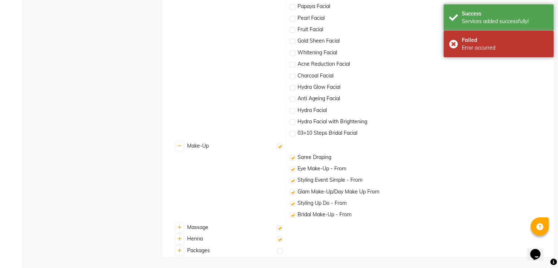
checkbox input "false"
click at [279, 146] on label at bounding box center [280, 146] width 6 height 6
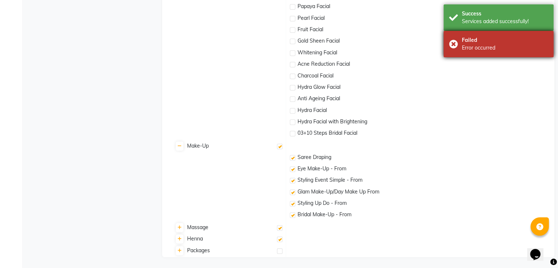
click at [533, 50] on div "Error occurred" at bounding box center [505, 48] width 86 height 8
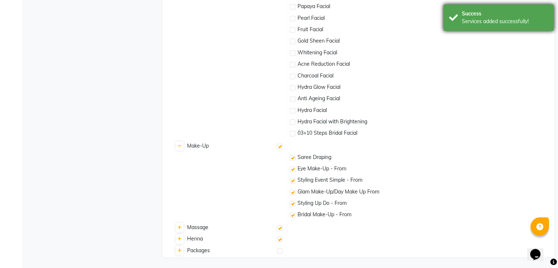
click at [527, 26] on div "Success Services added successfully!" at bounding box center [498, 17] width 110 height 26
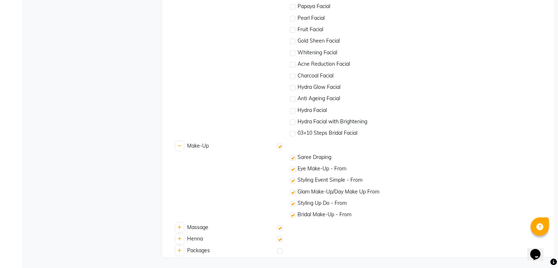
click at [281, 147] on label at bounding box center [280, 146] width 6 height 6
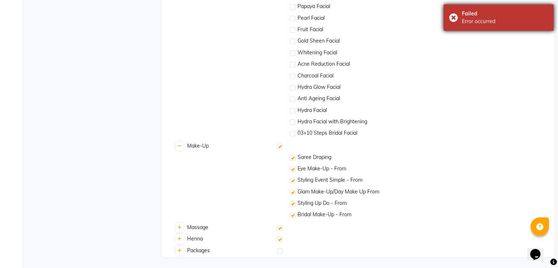
click at [486, 25] on div "Error occurred" at bounding box center [505, 22] width 86 height 8
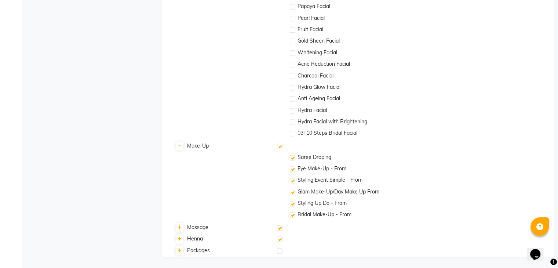
click at [280, 147] on label at bounding box center [280, 146] width 6 height 6
click at [280, 149] on div at bounding box center [279, 147] width 5 height 8
click at [281, 146] on label at bounding box center [280, 146] width 6 height 6
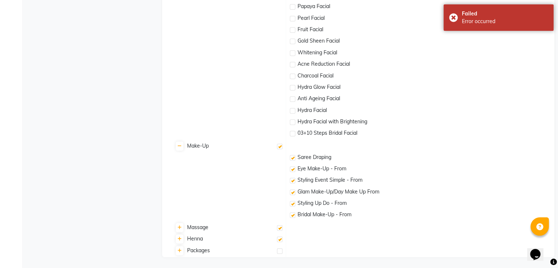
click at [281, 146] on label at bounding box center [280, 146] width 6 height 6
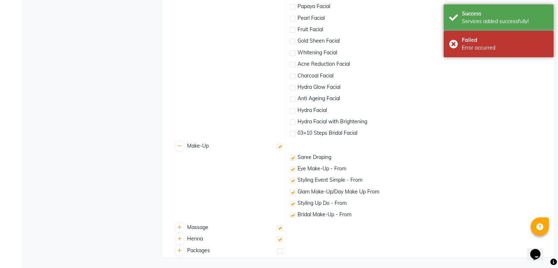
click at [281, 146] on label at bounding box center [280, 146] width 6 height 6
checkbox input "true"
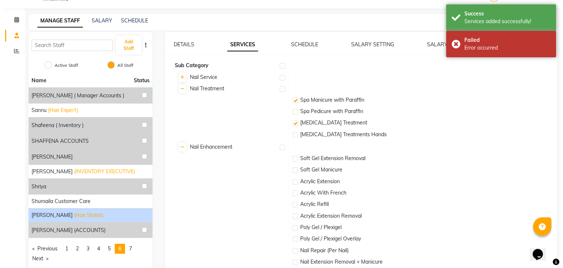
scroll to position [0, 0]
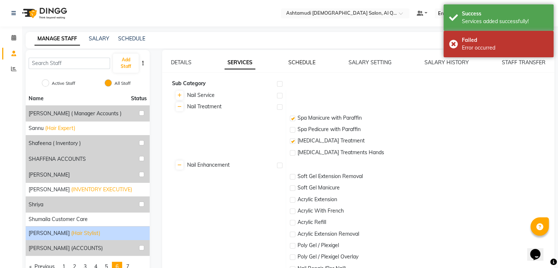
click at [297, 61] on link "SCHEDULE" at bounding box center [301, 62] width 27 height 7
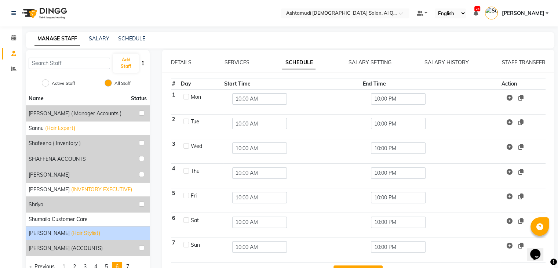
click at [191, 62] on div "DETAILS SERVICES SCHEDULE SALARY SETTING SALARY HISTORY STAFF TRANSFER" at bounding box center [358, 63] width 374 height 8
click at [183, 60] on link "DETAILS" at bounding box center [181, 62] width 21 height 7
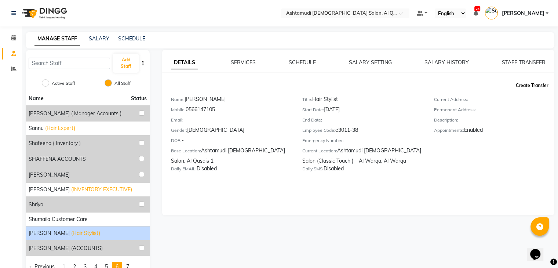
click at [528, 85] on button "Create Transfer" at bounding box center [532, 85] width 39 height 12
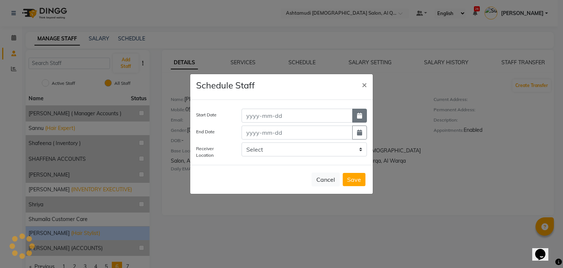
click at [360, 117] on icon "button" at bounding box center [359, 116] width 5 height 6
select select "10"
select select "2025"
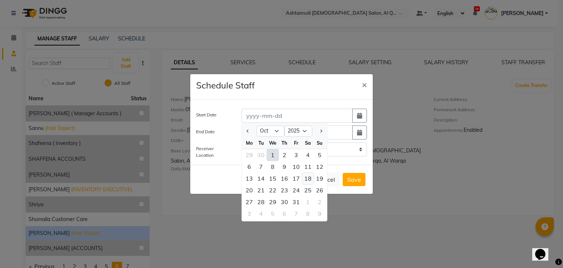
click at [308, 179] on div "18" at bounding box center [308, 178] width 12 height 12
type input "18-10-2025"
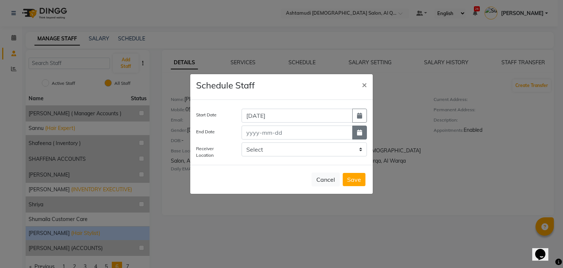
click at [366, 134] on button "button" at bounding box center [359, 132] width 15 height 14
select select "10"
select select "2025"
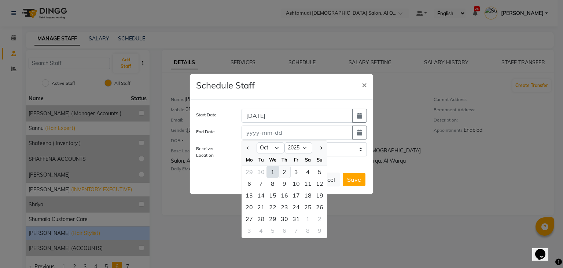
click at [283, 175] on div "2" at bounding box center [285, 172] width 12 height 12
type input "02-10-2025"
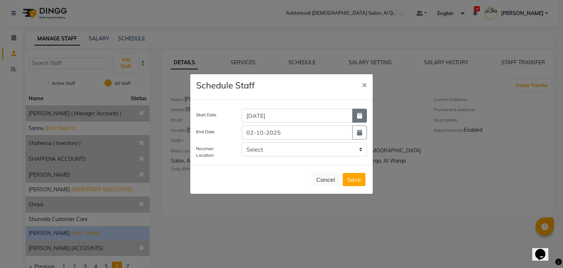
click at [357, 118] on button "button" at bounding box center [359, 116] width 15 height 14
select select "10"
select select "2025"
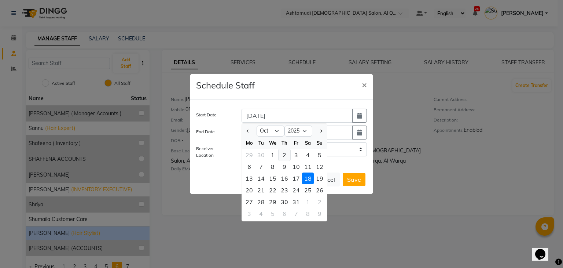
click at [287, 156] on div "2" at bounding box center [285, 155] width 12 height 12
type input "02-10-2025"
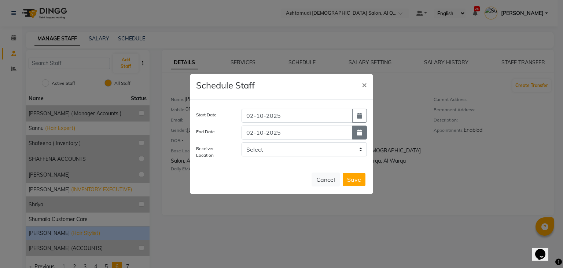
click at [359, 136] on button "button" at bounding box center [359, 132] width 15 height 14
select select "10"
select select "2025"
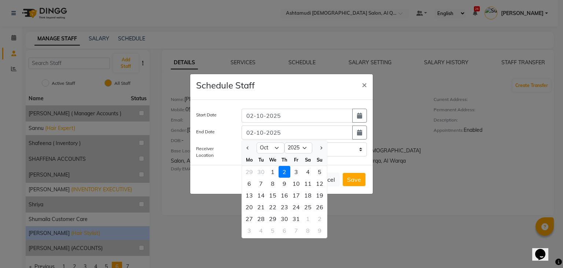
click at [287, 174] on div "2" at bounding box center [285, 172] width 12 height 12
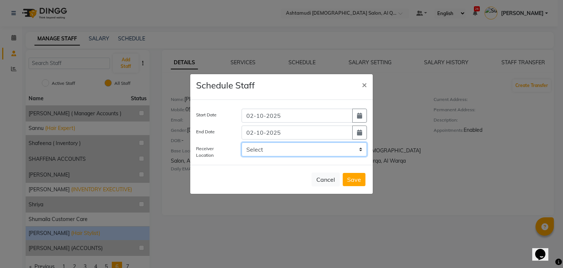
click at [343, 153] on select "Select Ashtamudi Ladies Salon (Classic Touch ) – Al Warqa, Al Warqa Ashtamudi L…" at bounding box center [304, 149] width 125 height 14
select select "3278"
click at [242, 142] on select "Select Ashtamudi Ladies Salon (Classic Touch ) – Al Warqa, Al Warqa Ashtamudi L…" at bounding box center [304, 149] width 125 height 14
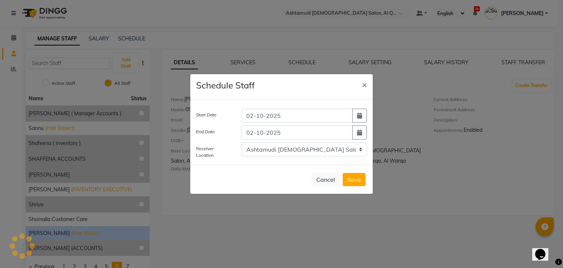
click at [360, 176] on button "Save" at bounding box center [354, 179] width 23 height 13
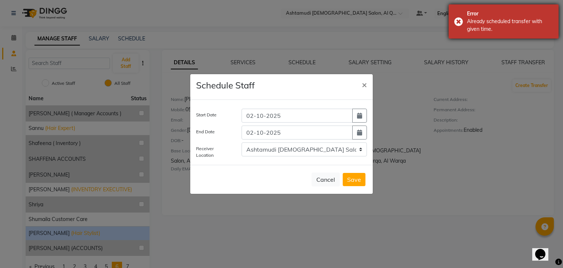
click at [471, 14] on div "Error" at bounding box center [510, 14] width 86 height 8
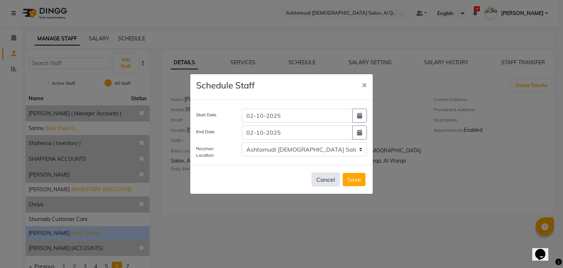
click at [322, 179] on button "Cancel" at bounding box center [326, 179] width 28 height 14
select select
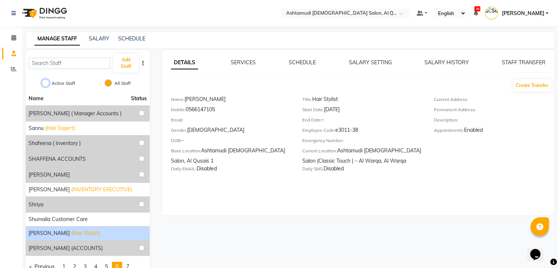
click at [47, 80] on input "Active Staff" at bounding box center [45, 82] width 7 height 7
radio input "true"
radio input "false"
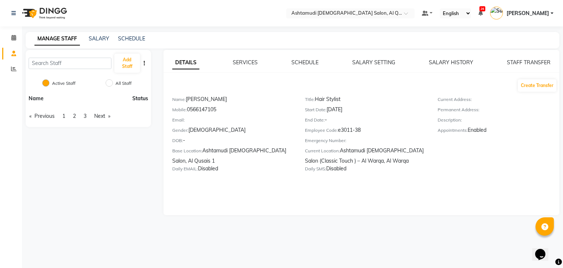
click at [58, 15] on img at bounding box center [44, 13] width 50 height 21
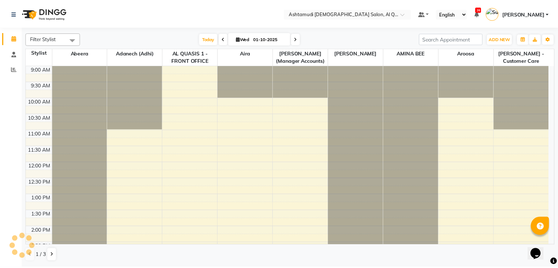
scroll to position [254, 0]
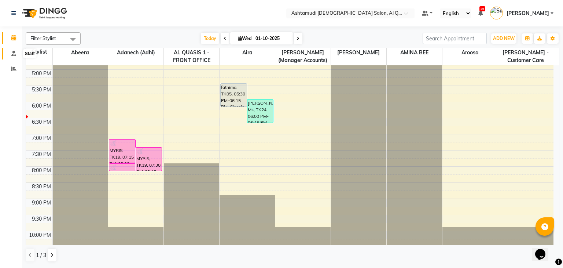
click at [11, 56] on icon at bounding box center [13, 54] width 5 height 6
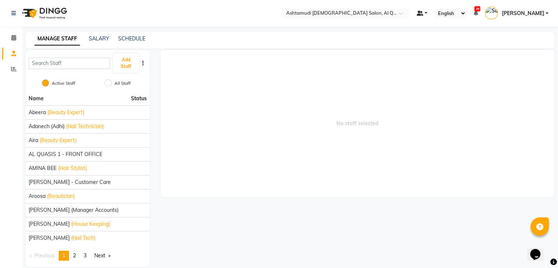
click at [423, 12] on span at bounding box center [420, 13] width 7 height 5
click at [453, 34] on span "My Panel" at bounding box center [443, 36] width 20 height 6
select select "en"
click at [14, 37] on icon at bounding box center [13, 38] width 5 height 6
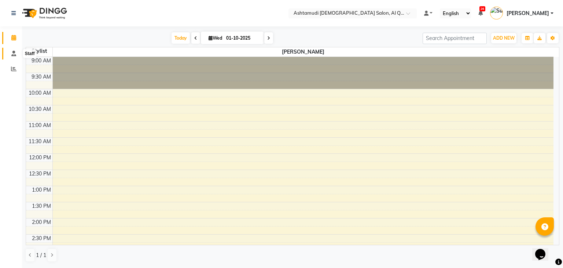
click at [12, 54] on icon at bounding box center [13, 54] width 5 height 6
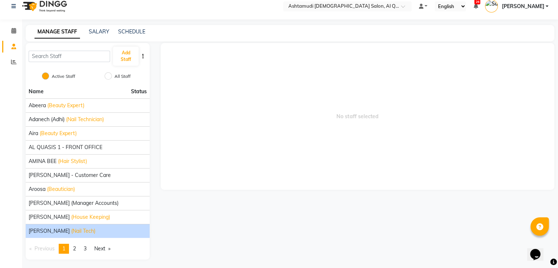
scroll to position [9, 0]
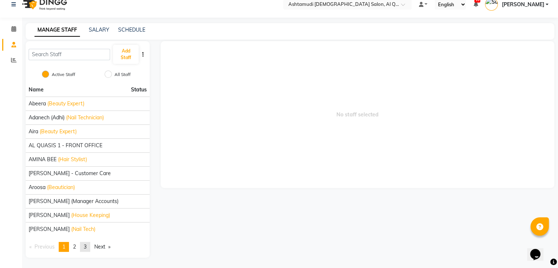
click at [83, 246] on link "page 3" at bounding box center [85, 247] width 10 height 10
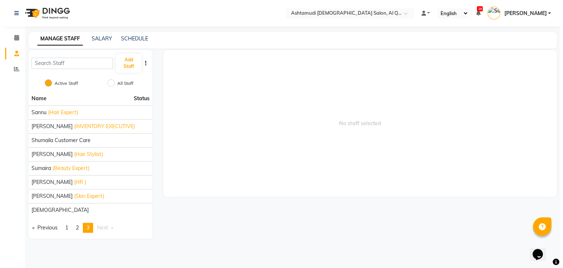
scroll to position [0, 0]
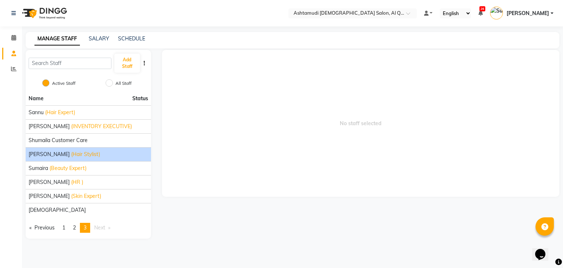
click at [67, 159] on li "[PERSON_NAME] (Hair Stylist)" at bounding box center [88, 154] width 125 height 14
click at [67, 153] on span "[PERSON_NAME]" at bounding box center [49, 154] width 41 height 8
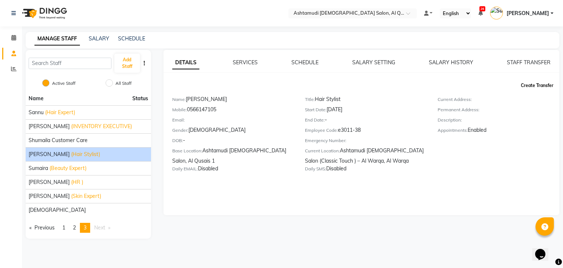
click at [538, 84] on button "Create Transfer" at bounding box center [537, 85] width 39 height 12
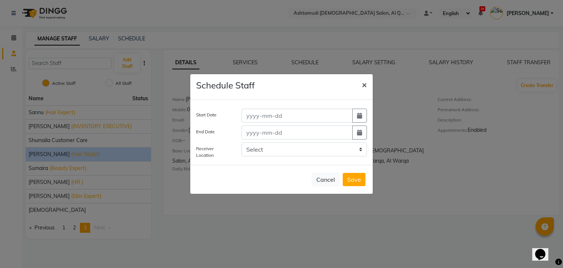
click at [366, 83] on span "×" at bounding box center [364, 84] width 5 height 11
select select
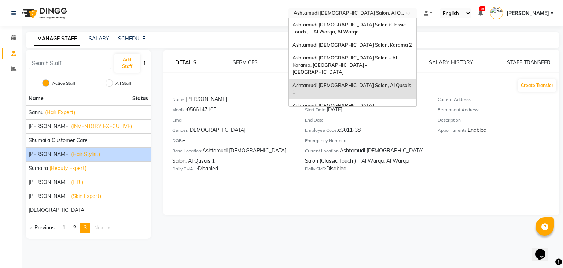
click at [399, 10] on input "text" at bounding box center [345, 13] width 106 height 7
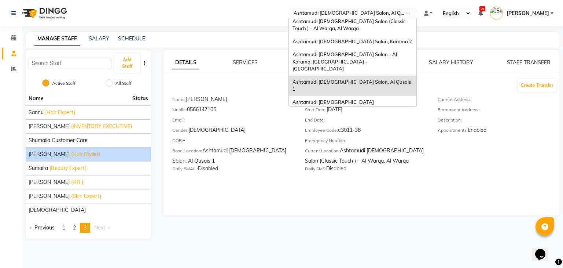
scroll to position [4, 0]
click at [388, 118] on span "Ashtamudi [DEMOGRAPHIC_DATA] Salon, Al Nahda" at bounding box center [352, 121] width 119 height 6
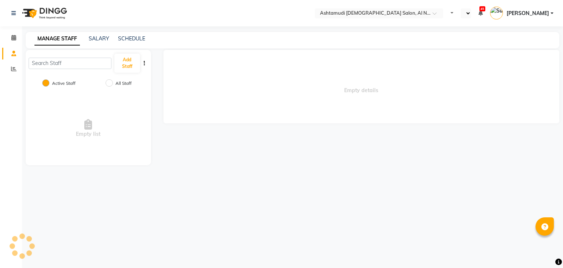
select select "en"
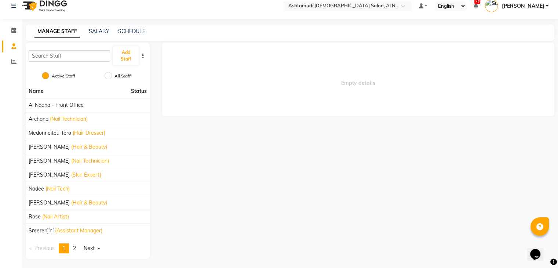
scroll to position [9, 0]
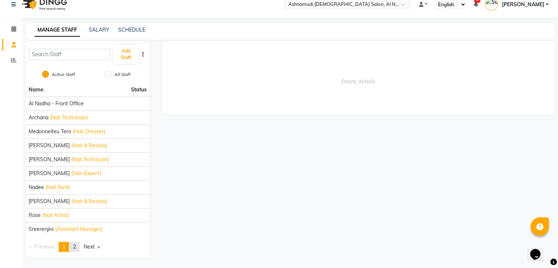
click at [80, 245] on link "page 2" at bounding box center [74, 247] width 10 height 10
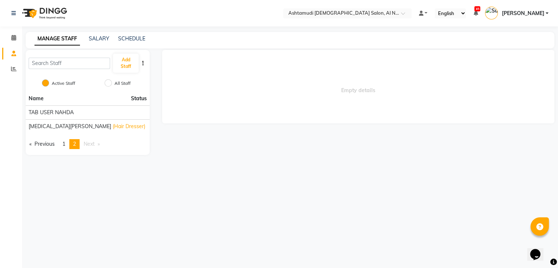
scroll to position [0, 0]
click at [62, 142] on link "page 1" at bounding box center [64, 144] width 10 height 10
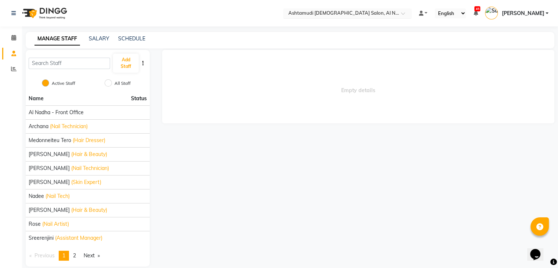
click at [374, 10] on div "× Ashtamudi [DEMOGRAPHIC_DATA] Salon, Al Nahda" at bounding box center [343, 13] width 110 height 7
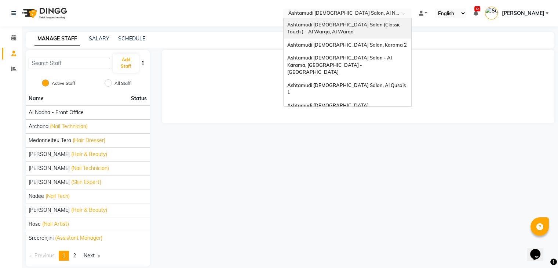
click at [392, 28] on div "Ashtamudi [DEMOGRAPHIC_DATA] Salon (Classic Touch ) – Al Warqa, Al Warqa" at bounding box center [348, 28] width 128 height 20
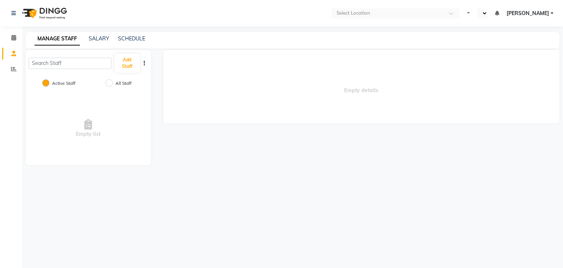
select select "en"
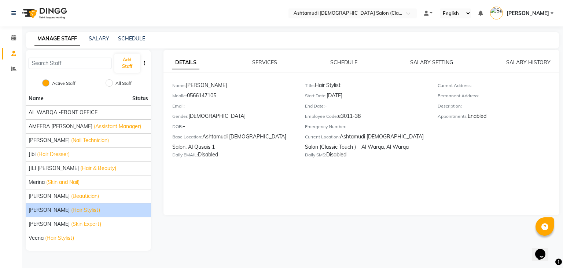
click at [59, 211] on span "[PERSON_NAME]" at bounding box center [49, 210] width 41 height 8
drag, startPoint x: 114, startPoint y: 213, endPoint x: 29, endPoint y: 207, distance: 85.3
click at [29, 207] on li "[PERSON_NAME] (Hair Stylist)" at bounding box center [88, 210] width 125 height 14
click at [263, 175] on div "DETAILS SERVICES SCHEDULE SALARY SETTING SALARY HISTORY Name: [PERSON_NAME] Mob…" at bounding box center [362, 132] width 396 height 165
drag, startPoint x: 302, startPoint y: 99, endPoint x: 374, endPoint y: 163, distance: 96.6
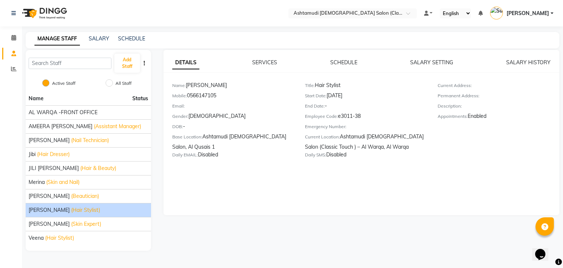
click at [374, 161] on div "Title: Hair Stylist Start Date: [DATE] End Date: - Employee Code: e3011-38 Emer…" at bounding box center [366, 121] width 133 height 80
drag, startPoint x: 387, startPoint y: 179, endPoint x: 386, endPoint y: 189, distance: 10.7
click at [387, 179] on div "DETAILS SERVICES SCHEDULE SALARY SETTING SALARY HISTORY Name: [PERSON_NAME] Mob…" at bounding box center [362, 132] width 396 height 165
click at [266, 118] on div "Gender: [DEMOGRAPHIC_DATA]" at bounding box center [233, 117] width 122 height 10
click at [268, 63] on link "SERVICES" at bounding box center [264, 62] width 25 height 7
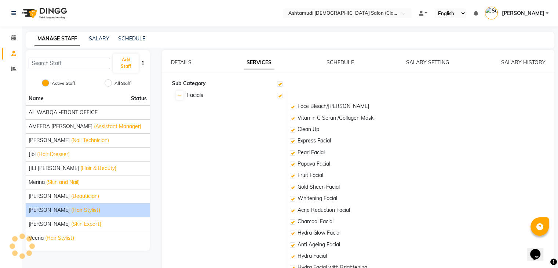
checkbox input "true"
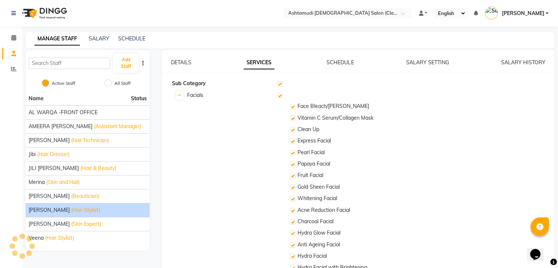
checkbox input "true"
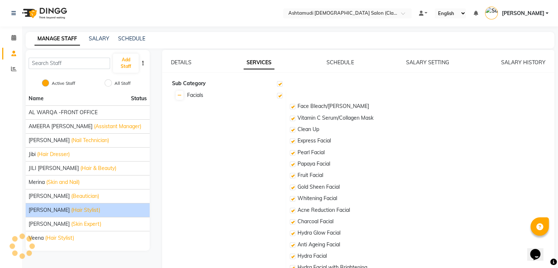
checkbox input "true"
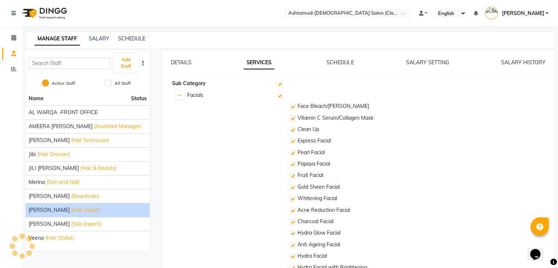
checkbox input "true"
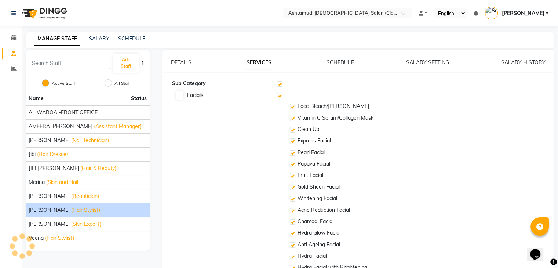
checkbox input "true"
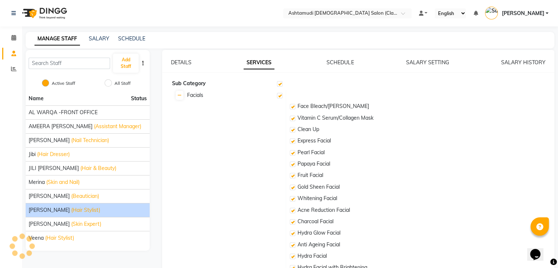
checkbox input "true"
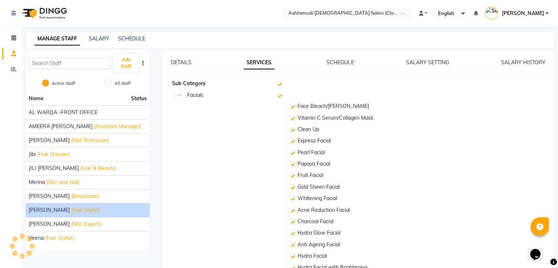
checkbox input "true"
click at [332, 63] on link "SCHEDULE" at bounding box center [339, 62] width 27 height 7
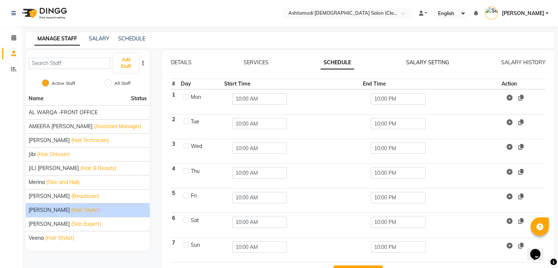
click at [434, 61] on link "SALARY SETTING" at bounding box center [427, 62] width 43 height 7
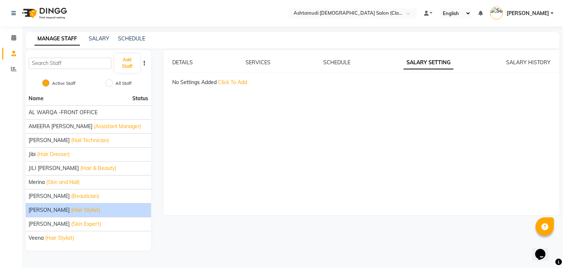
click at [543, 55] on div "DETAILS SERVICES SCHEDULE SALARY SETTING SALARY HISTORY No Settings Added Click…" at bounding box center [362, 132] width 396 height 165
click at [544, 63] on link "SALARY HISTORY" at bounding box center [529, 62] width 44 height 7
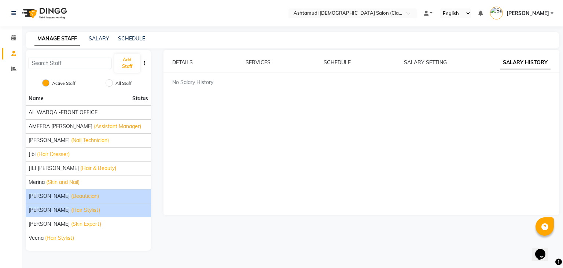
click at [42, 190] on li "[PERSON_NAME] (Beautician)" at bounding box center [88, 196] width 125 height 14
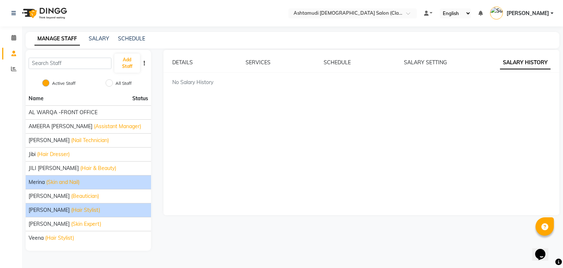
click at [47, 181] on span "(Skin and Nail)" at bounding box center [62, 182] width 33 height 8
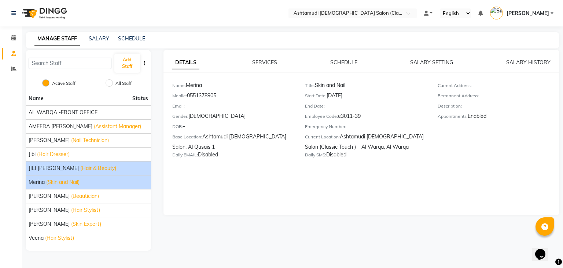
click at [53, 165] on span "JILI [PERSON_NAME]" at bounding box center [54, 168] width 50 height 8
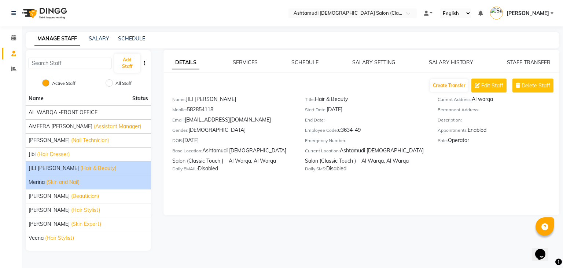
click at [52, 183] on span "(Skin and Nail)" at bounding box center [62, 182] width 33 height 8
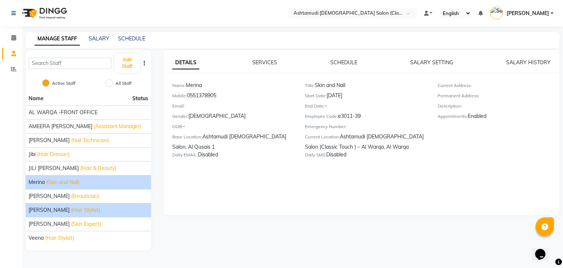
click at [55, 209] on span "[PERSON_NAME]" at bounding box center [49, 210] width 41 height 8
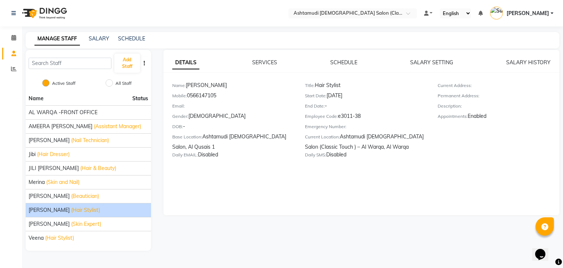
drag, startPoint x: 134, startPoint y: 84, endPoint x: 486, endPoint y: 186, distance: 366.4
click at [486, 186] on div "DETAILS SERVICES SCHEDULE SALARY SETTING SALARY HISTORY Name: [PERSON_NAME] Mob…" at bounding box center [362, 132] width 396 height 165
